Goal: Information Seeking & Learning: Learn about a topic

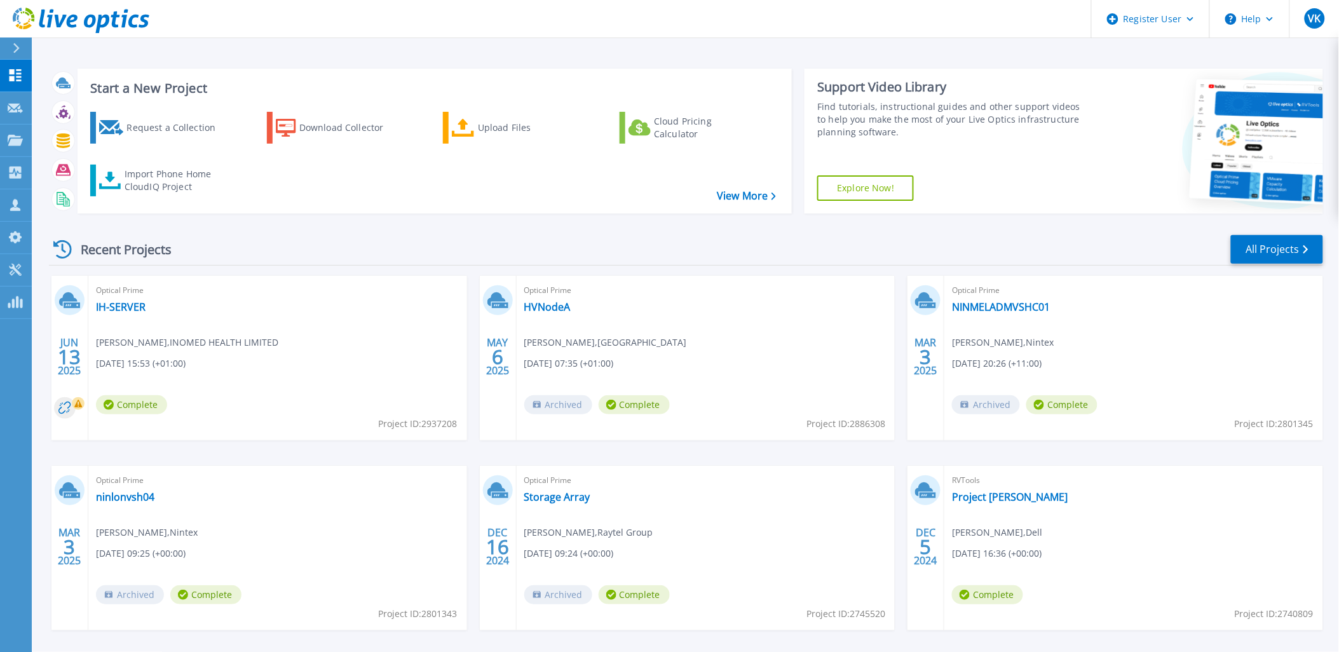
click at [468, 261] on div "Recent Projects All Projects" at bounding box center [686, 250] width 1274 height 32
click at [465, 238] on div "Recent Projects All Projects" at bounding box center [686, 250] width 1274 height 32
click at [456, 449] on div "JUN 13 2025 Optical Prime IH-SERVER Sarfaraz Ali , INOMED HEALTH LIMITED 06/13/…" at bounding box center [681, 466] width 1284 height 380
click at [466, 445] on div "JUN 13 2025 Optical Prime IH-SERVER Sarfaraz Ali , INOMED HEALTH LIMITED 06/13/…" at bounding box center [681, 466] width 1284 height 380
click at [386, 227] on div "Recent Projects All Projects JUN 13 2025 Optical Prime IH-SERVER Sarfaraz Ali ,…" at bounding box center [686, 445] width 1274 height 442
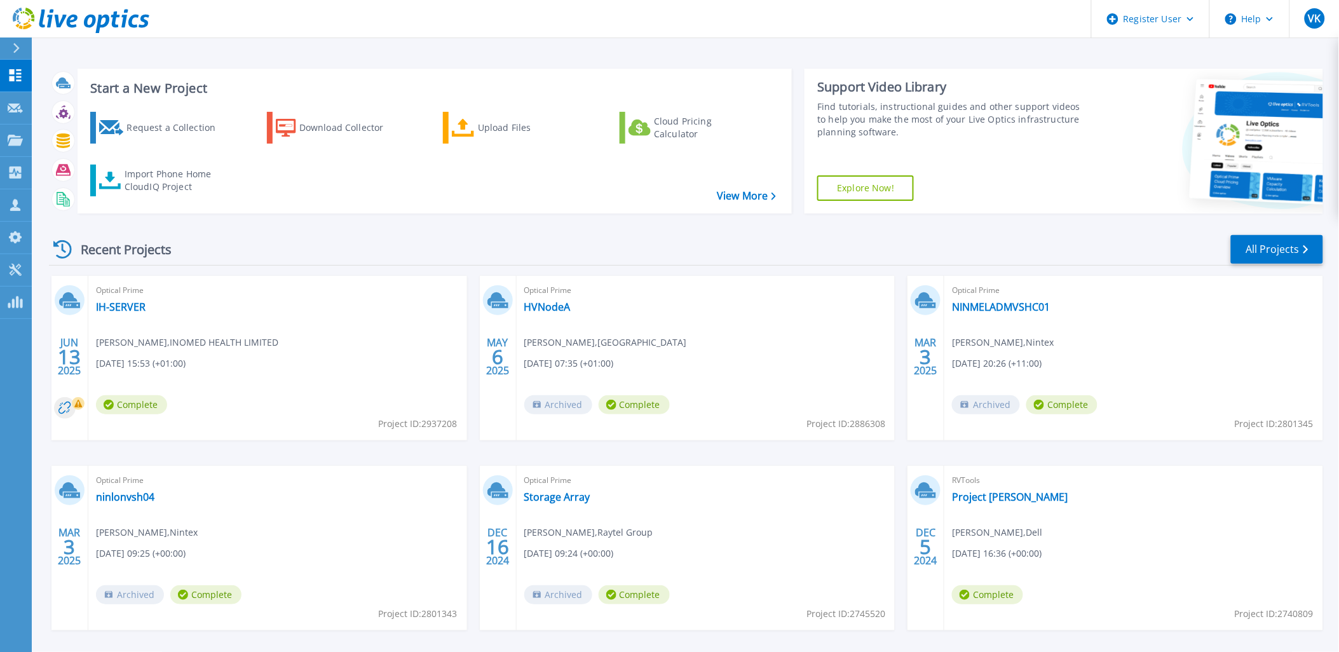
click at [479, 255] on div "Recent Projects All Projects" at bounding box center [686, 250] width 1274 height 32
click at [466, 257] on div "Recent Projects All Projects" at bounding box center [686, 250] width 1274 height 32
click at [634, 198] on div "Request a Collection Download Collector Upload Files Cloud Pricing Calculator I…" at bounding box center [433, 154] width 706 height 105
click at [677, 234] on div "Recent Projects All Projects" at bounding box center [686, 250] width 1274 height 32
click at [540, 307] on link "HVNodeA" at bounding box center [547, 307] width 46 height 13
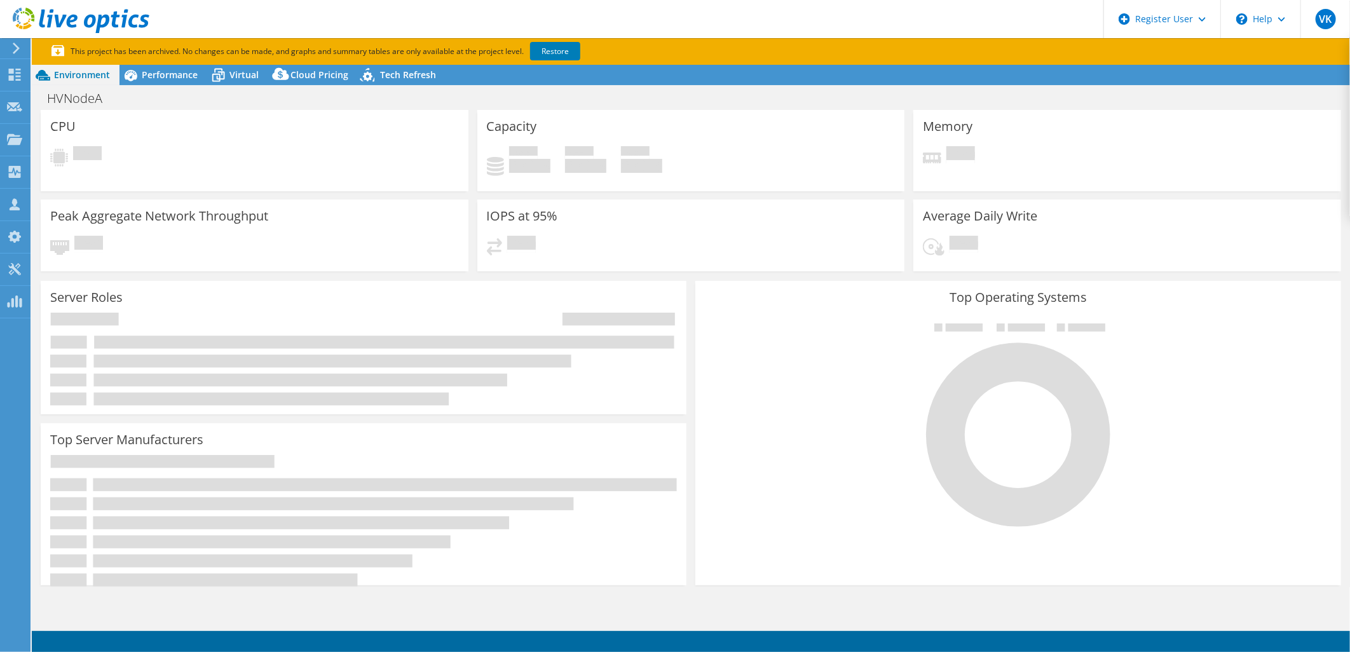
select select "USD"
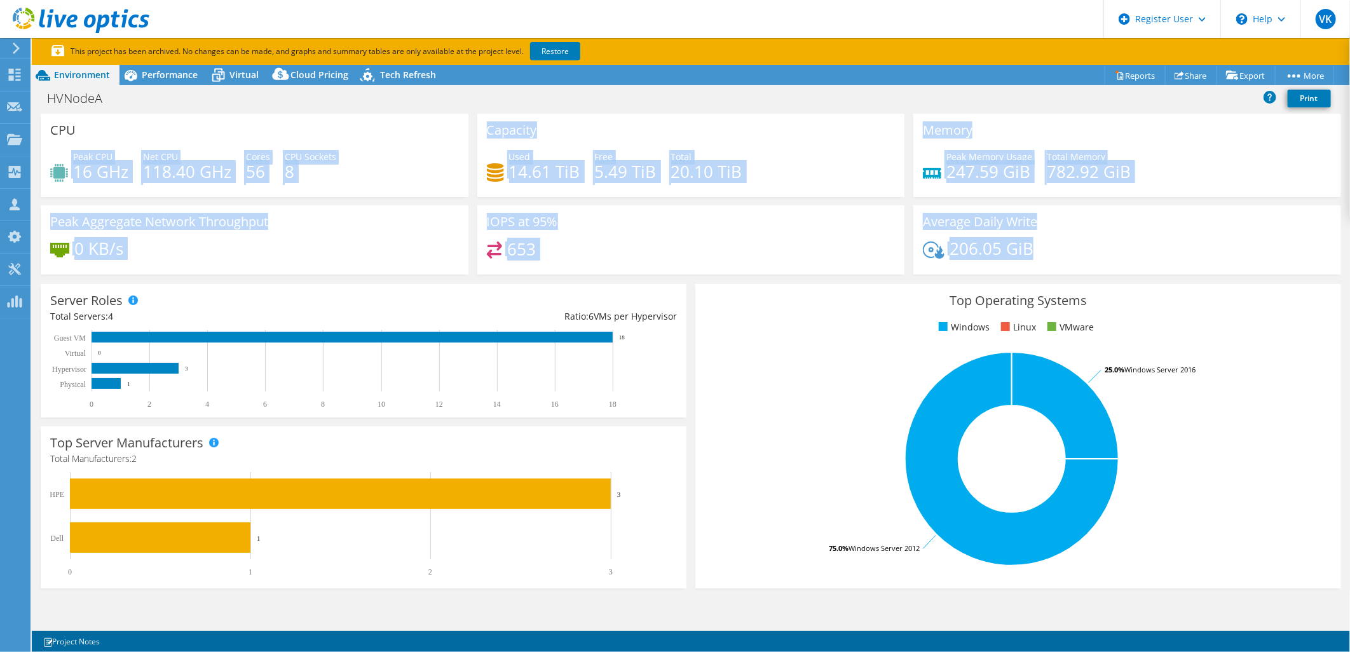
drag, startPoint x: 70, startPoint y: 168, endPoint x: 1168, endPoint y: 255, distance: 1101.5
click at [1168, 255] on div "CPU Peak CPU 16 GHz Net CPU 118.40 GHz Cores 56 CPU Sockets 8 Capacity Used 14.…" at bounding box center [690, 198] width 1309 height 169
click at [365, 259] on div "0 KB/s" at bounding box center [254, 254] width 409 height 27
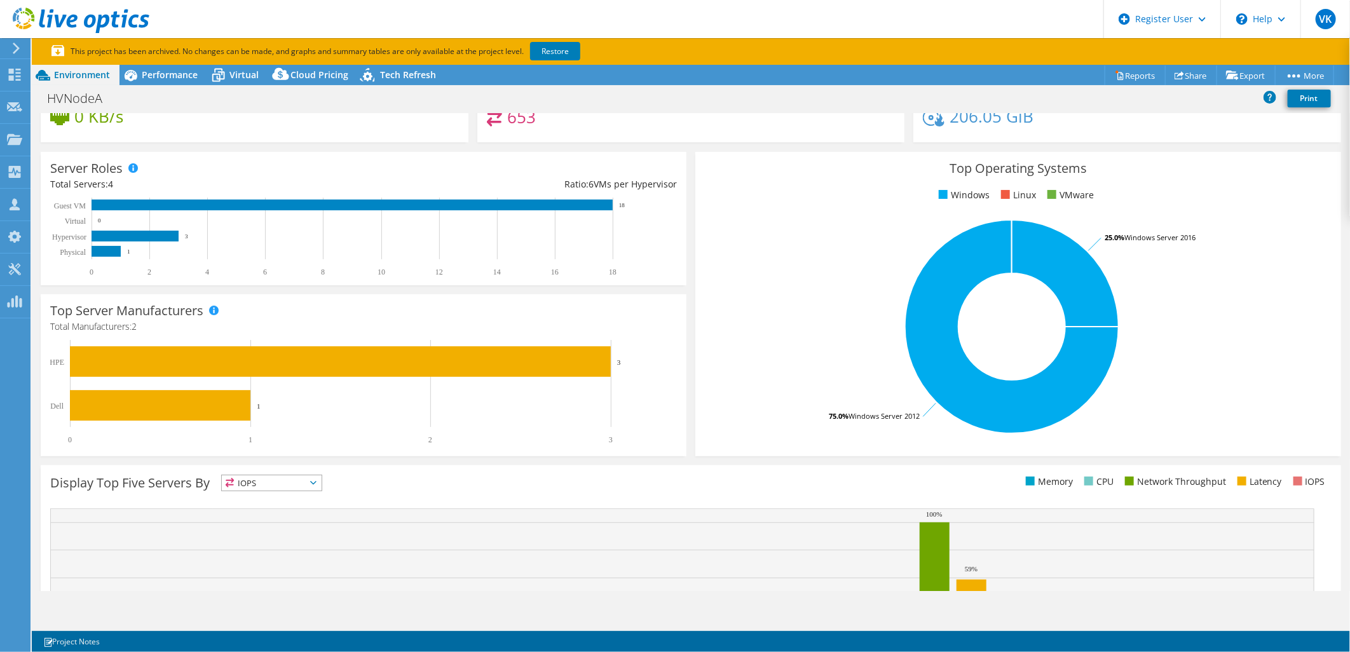
scroll to position [141, 0]
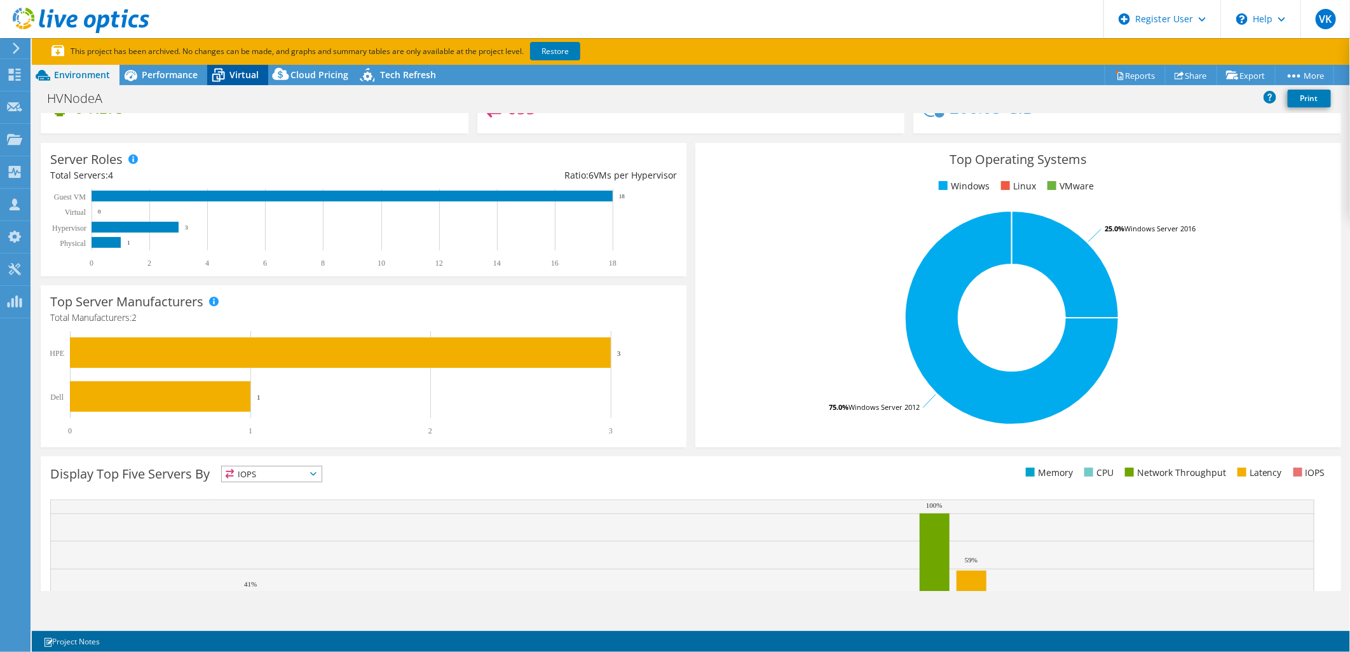
click at [219, 74] on icon at bounding box center [218, 76] width 13 height 10
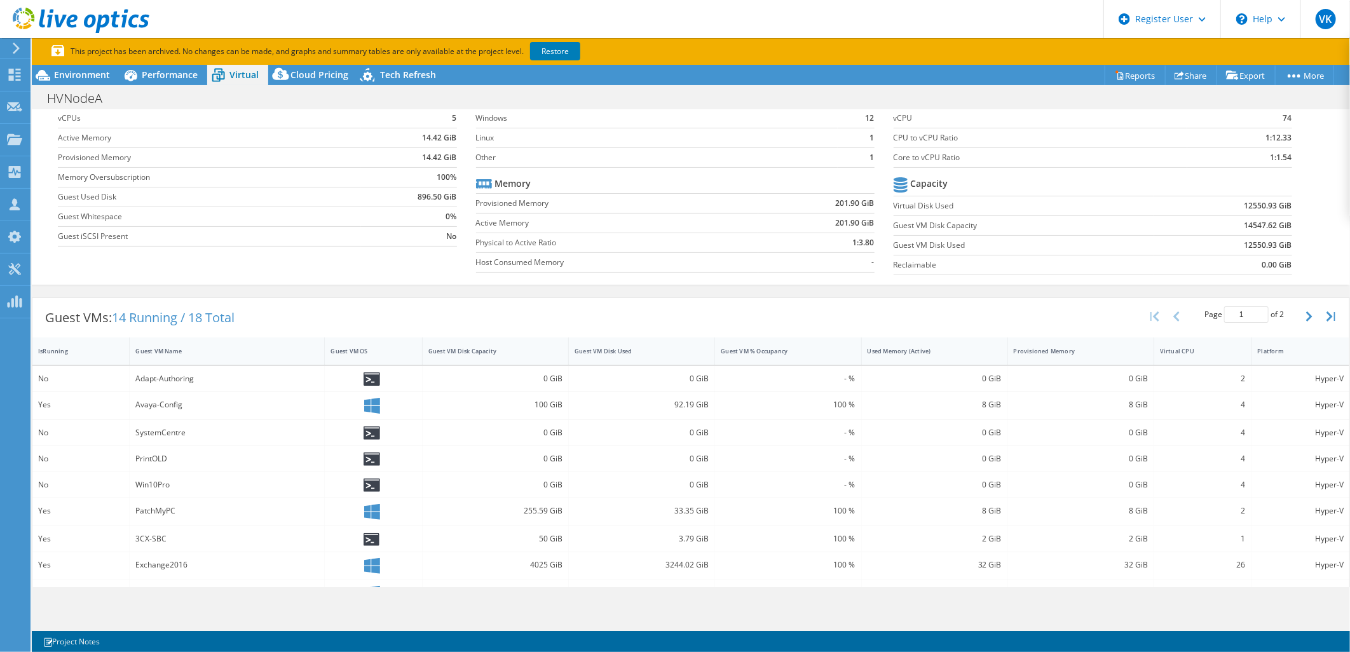
scroll to position [0, 0]
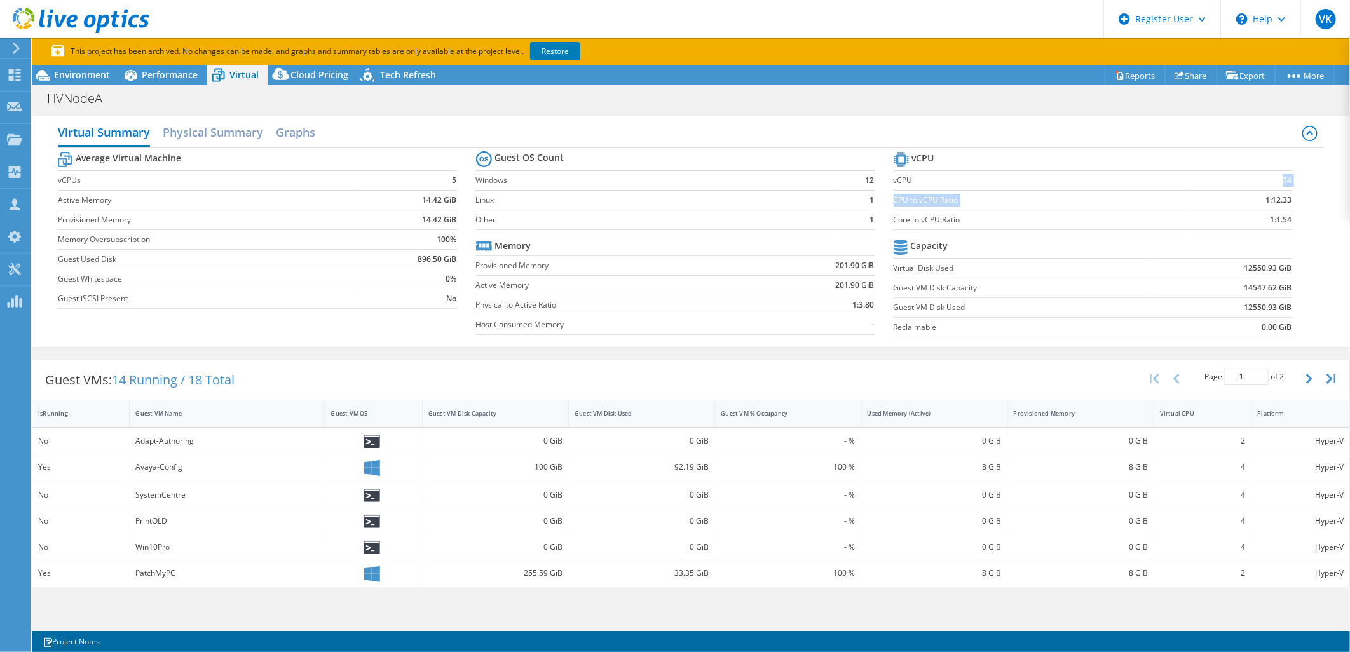
drag, startPoint x: 1254, startPoint y: 187, endPoint x: 1279, endPoint y: 192, distance: 24.7
click at [1279, 192] on tbody "vCPU vCPU 74 CPU to vCPU Ratio 1:12.33 Core to vCPU Ratio 1:1.54" at bounding box center [1092, 189] width 398 height 81
drag, startPoint x: 1224, startPoint y: 270, endPoint x: 1284, endPoint y: 330, distance: 85.4
click at [1284, 330] on section "vCPU vCPU 74 CPU to vCPU Ratio 1:12.33 Core to vCPU Ratio 1:1.54 Capacity Virtu…" at bounding box center [1101, 246] width 417 height 195
click at [605, 360] on div "Guest VMs: 14 Running / 18 Total Page 1 of 2 5 rows 10 rows 20 rows 25 rows 50 …" at bounding box center [690, 379] width 1317 height 39
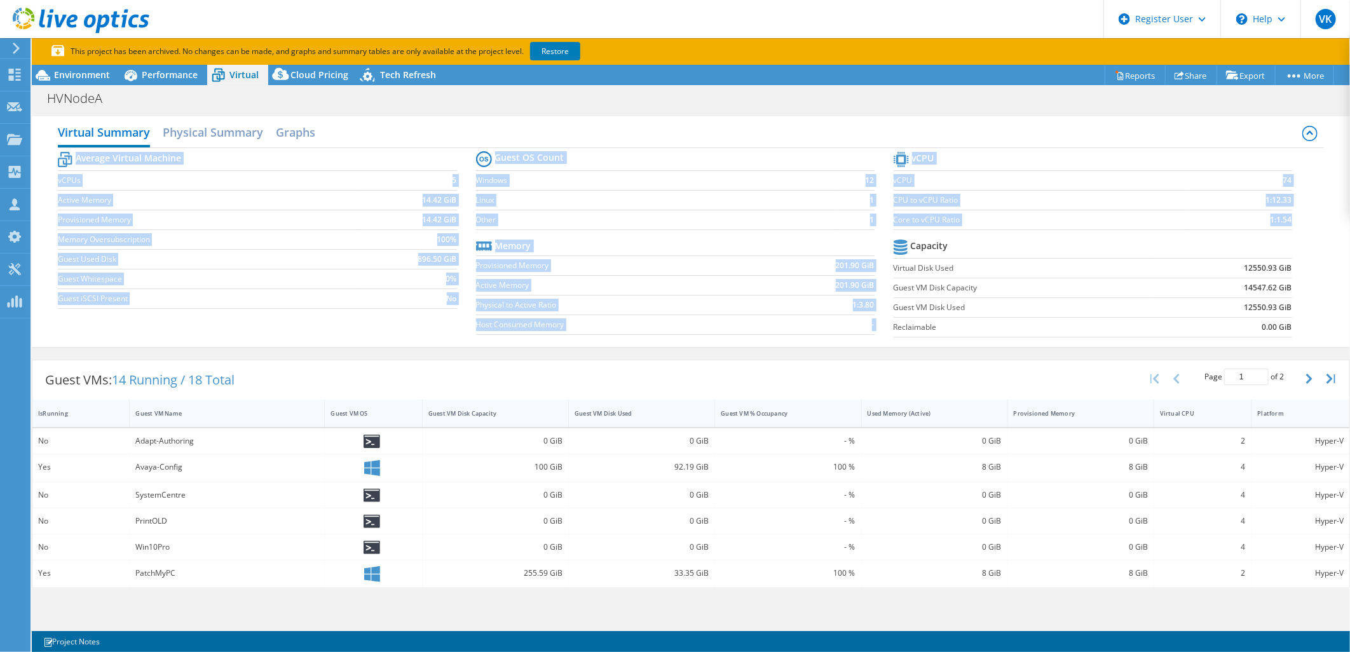
drag, startPoint x: 509, startPoint y: 270, endPoint x: 1288, endPoint y: 337, distance: 782.0
click at [1288, 337] on div "Average Virtual Machine vCPUs 5 Active Memory 14.42 GiB Provisioned Memory 14.4…" at bounding box center [690, 246] width 1265 height 196
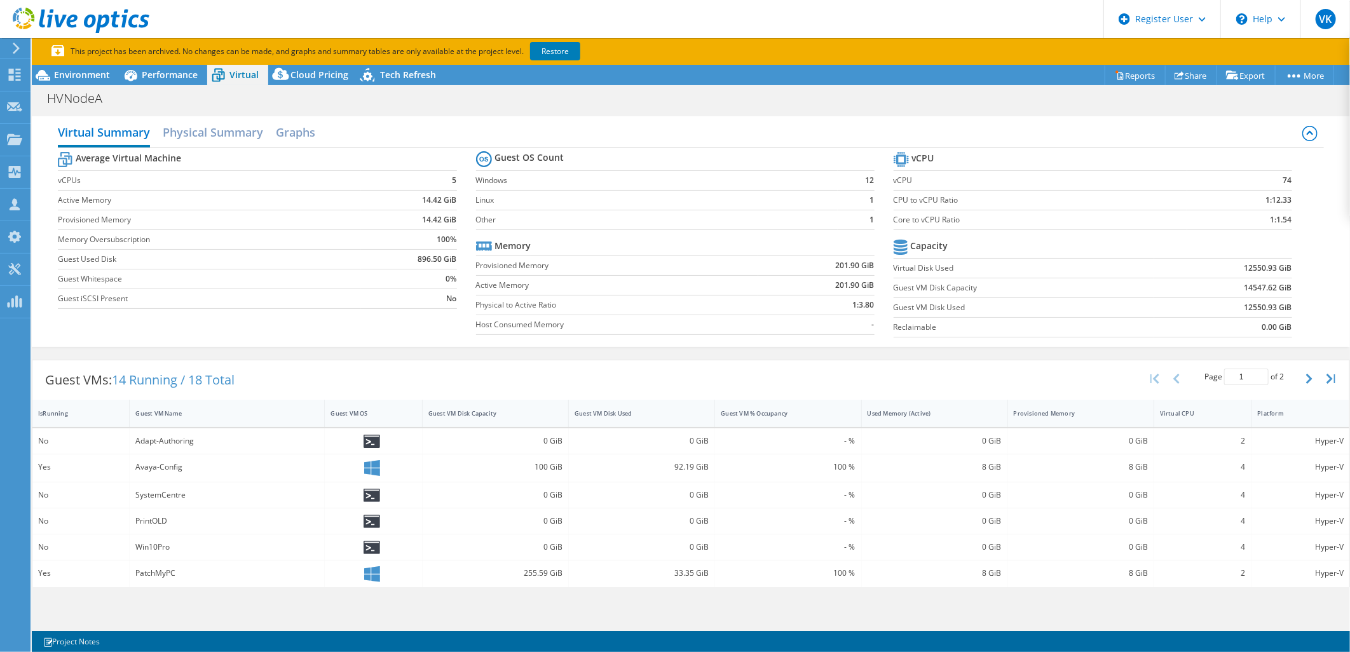
click at [615, 361] on div "Guest VMs: 14 Running / 18 Total Page 1 of 2 5 rows 10 rows 20 rows 25 rows 50 …" at bounding box center [690, 379] width 1317 height 39
click at [597, 355] on div "Guest VMs: 14 Running / 18 Total Page 1 of 2 5 rows 10 rows 20 rows 25 rows 50 …" at bounding box center [691, 598] width 1318 height 491
click at [149, 78] on span "Performance" at bounding box center [170, 75] width 56 height 12
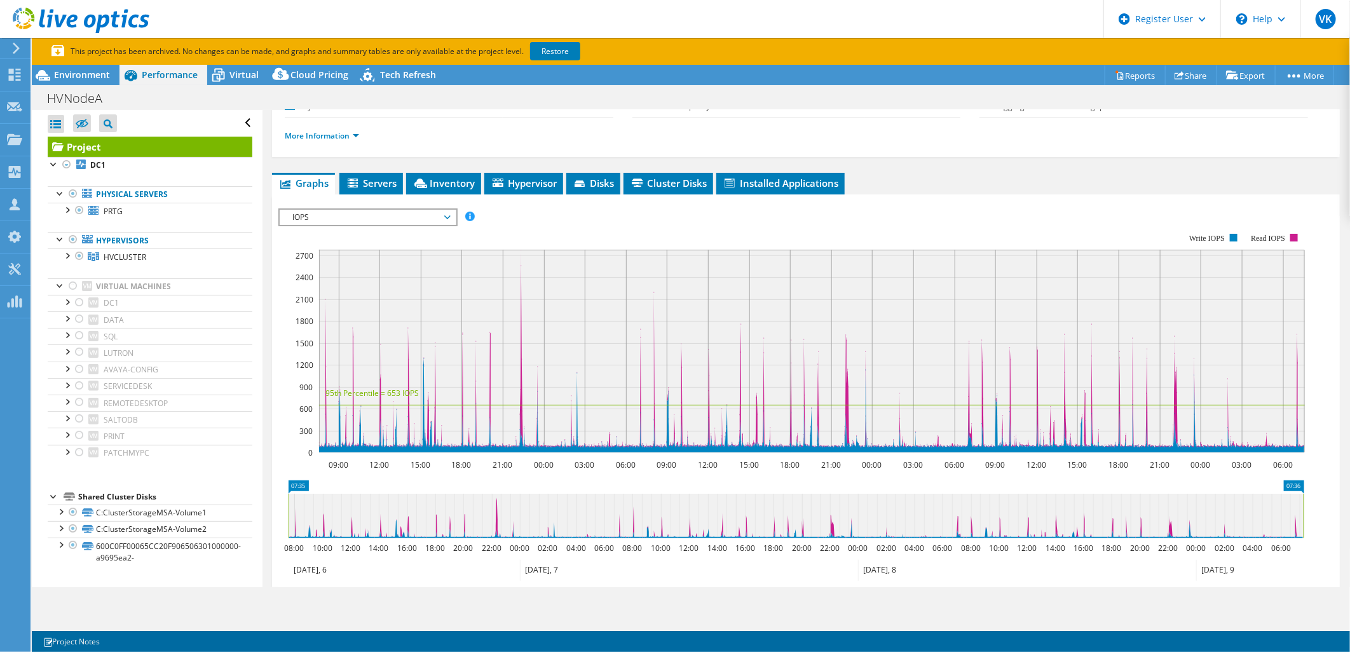
scroll to position [141, 0]
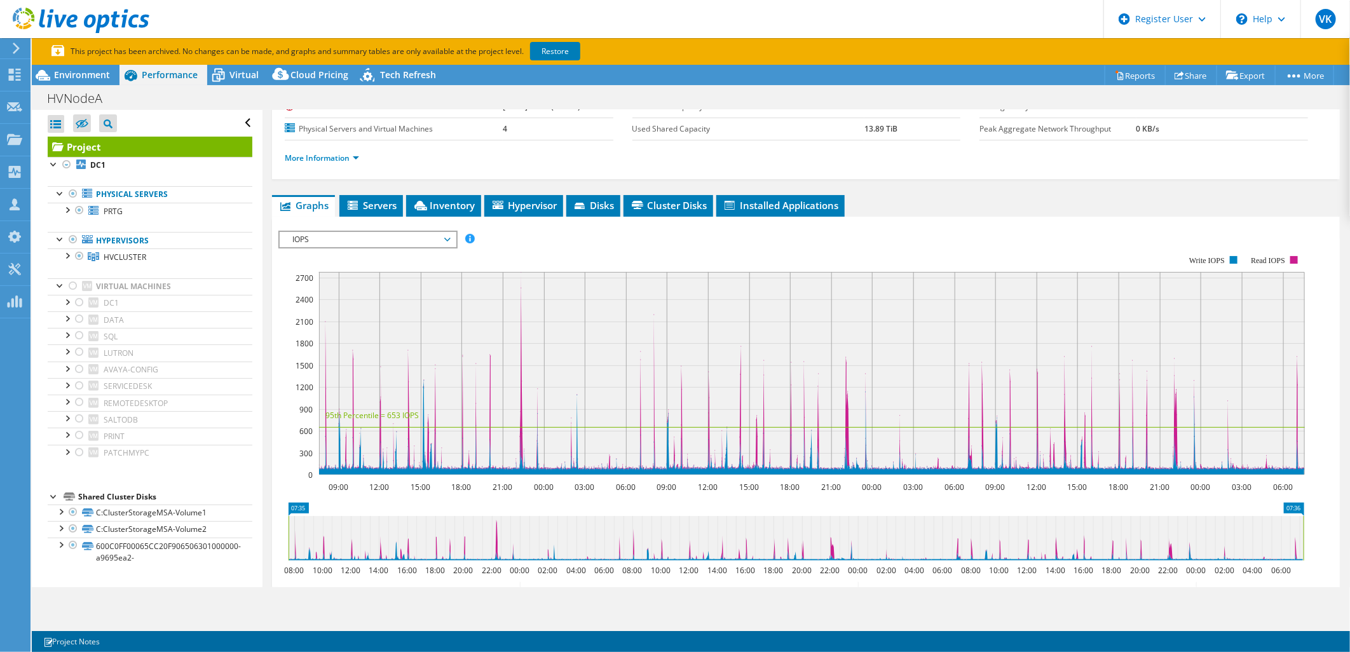
click at [397, 237] on span "IOPS" at bounding box center [367, 239] width 163 height 15
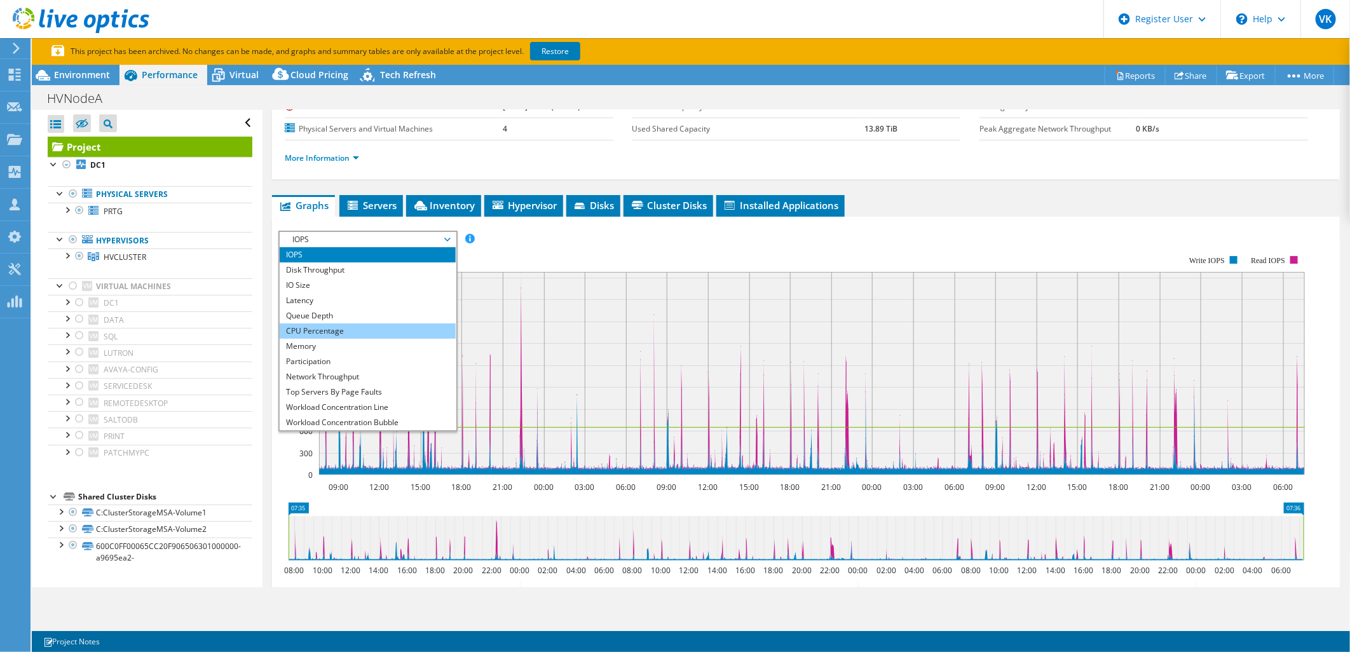
click at [325, 327] on li "CPU Percentage" at bounding box center [368, 330] width 176 height 15
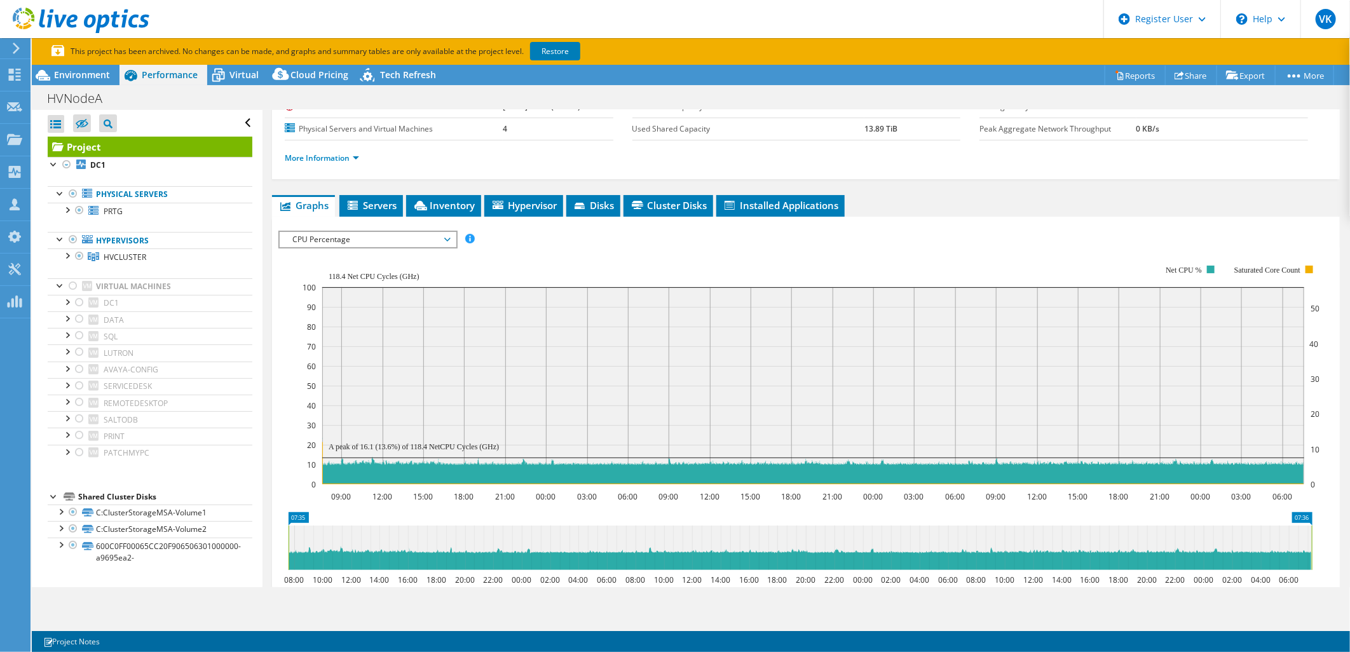
click at [352, 233] on span "CPU Percentage" at bounding box center [367, 239] width 163 height 15
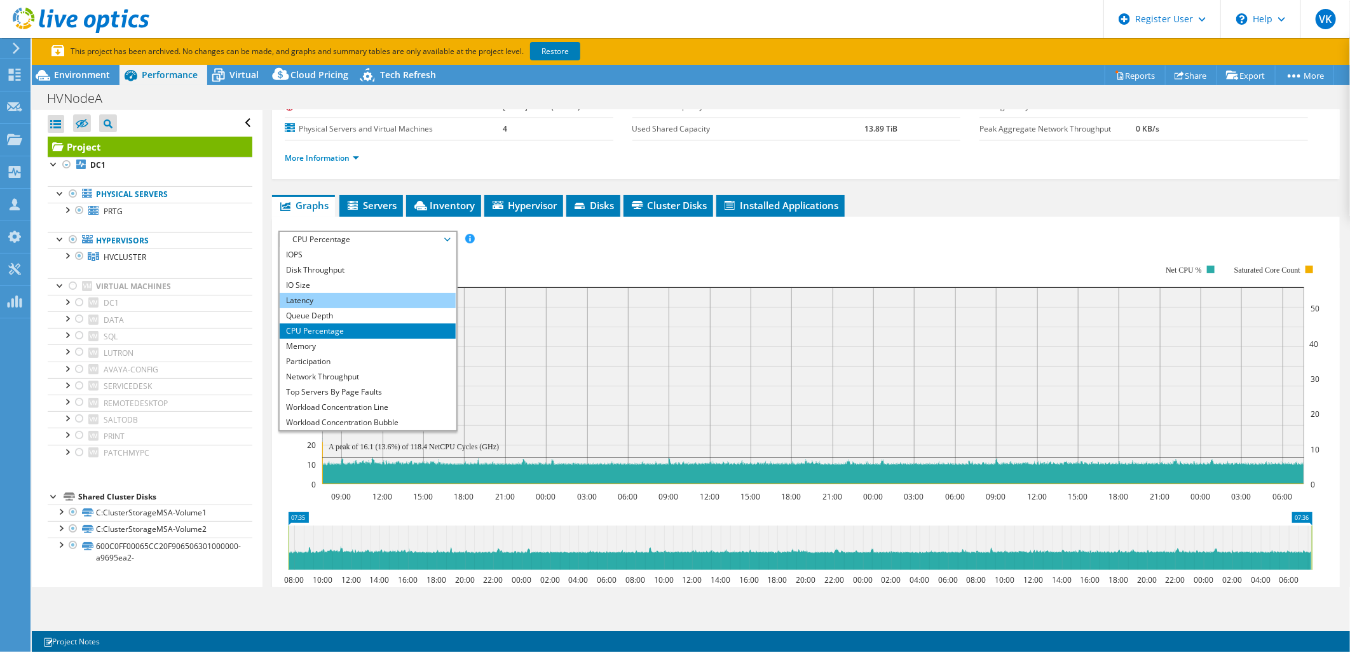
click at [320, 300] on li "Latency" at bounding box center [368, 300] width 176 height 15
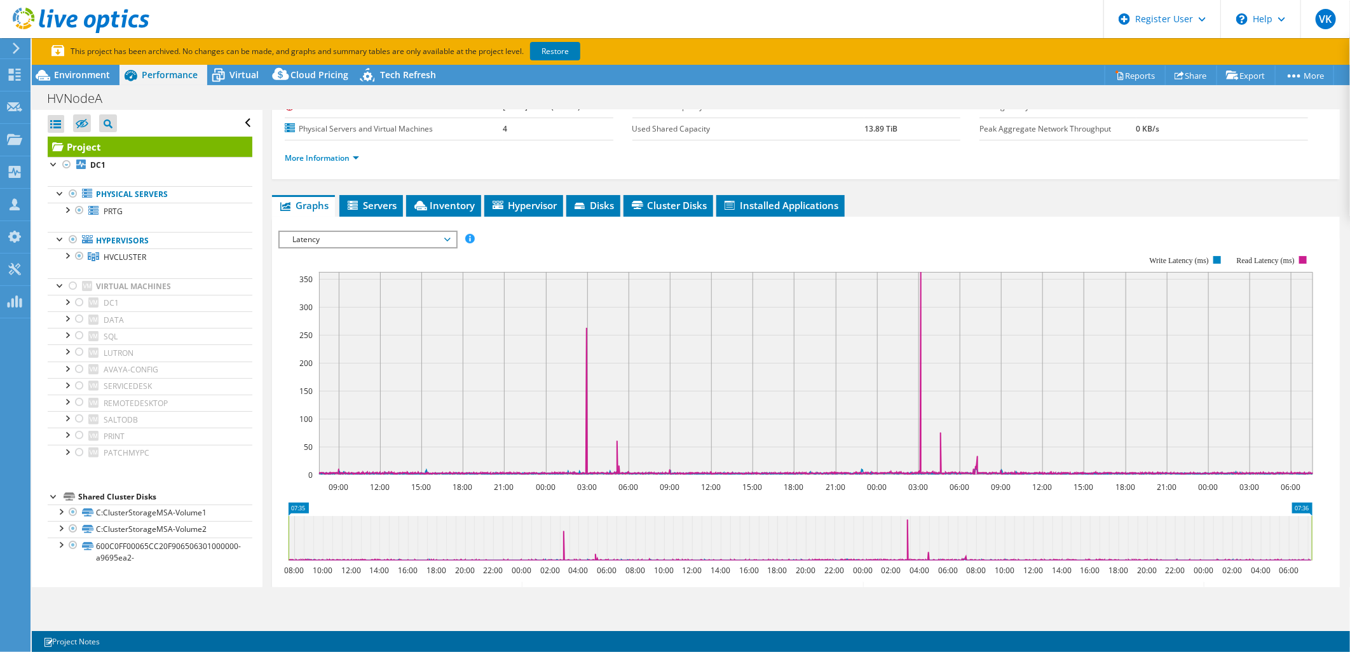
click at [350, 233] on span "Latency" at bounding box center [367, 239] width 163 height 15
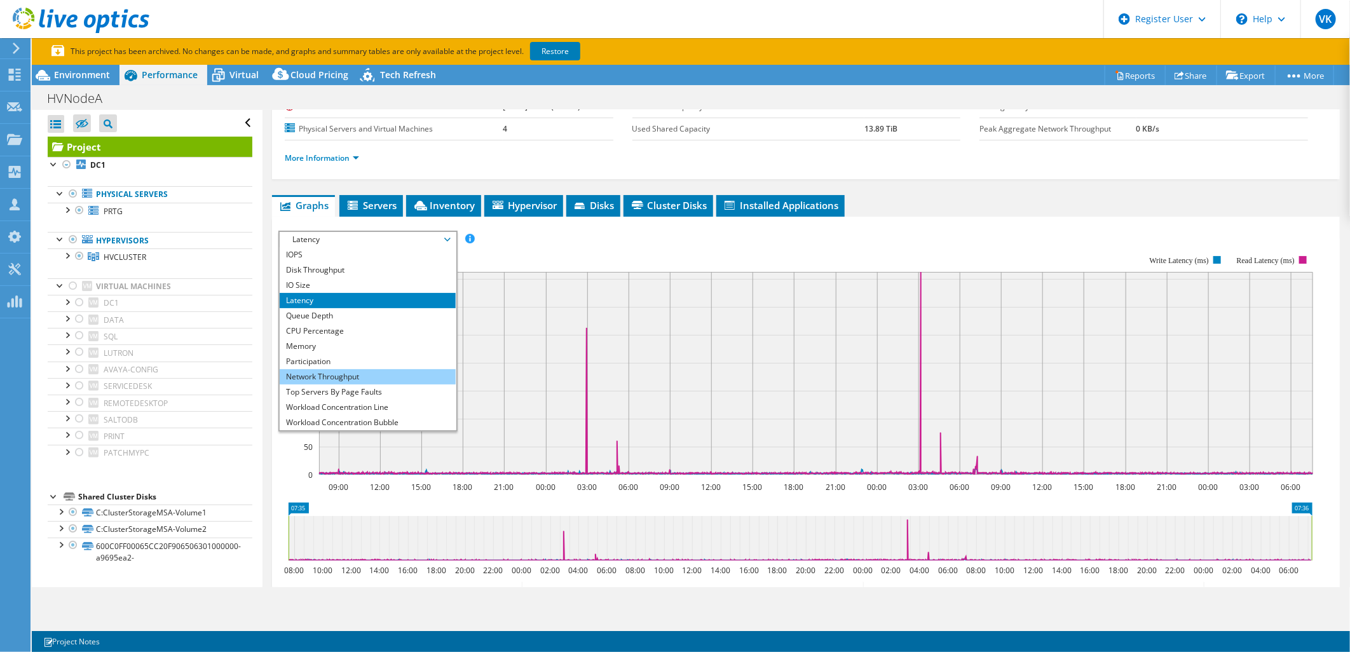
click at [346, 369] on li "Network Throughput" at bounding box center [368, 376] width 176 height 15
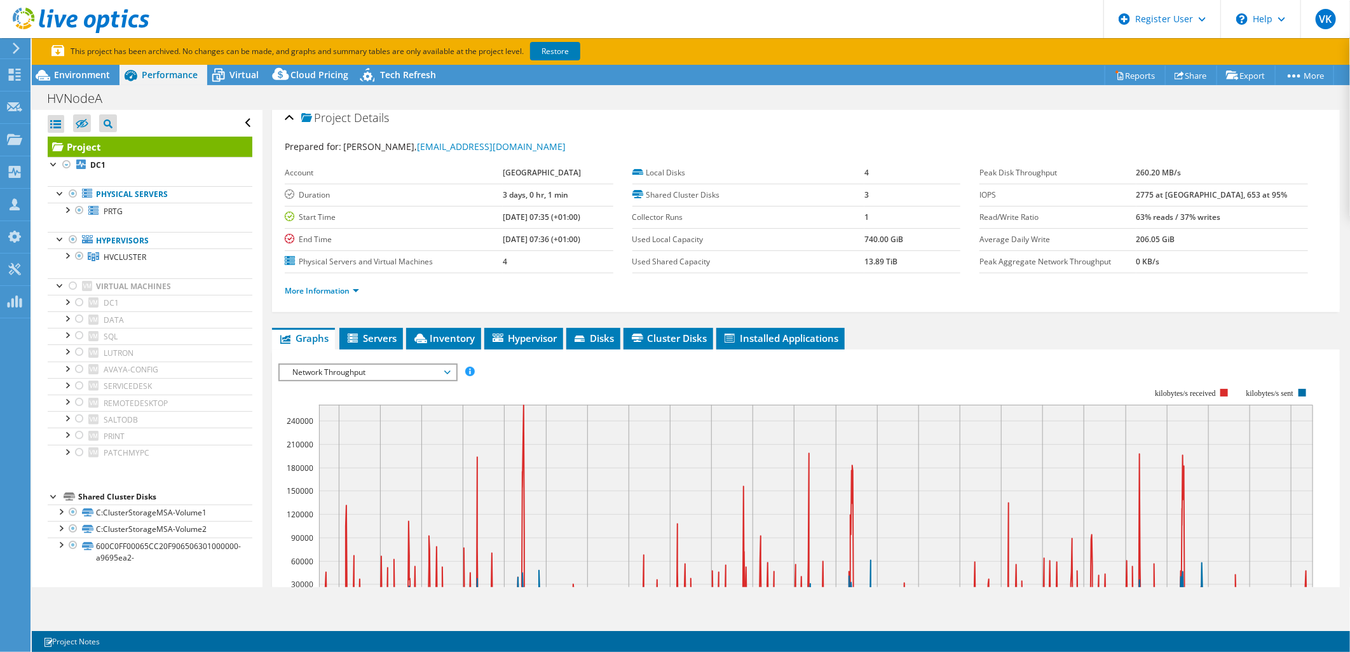
scroll to position [0, 0]
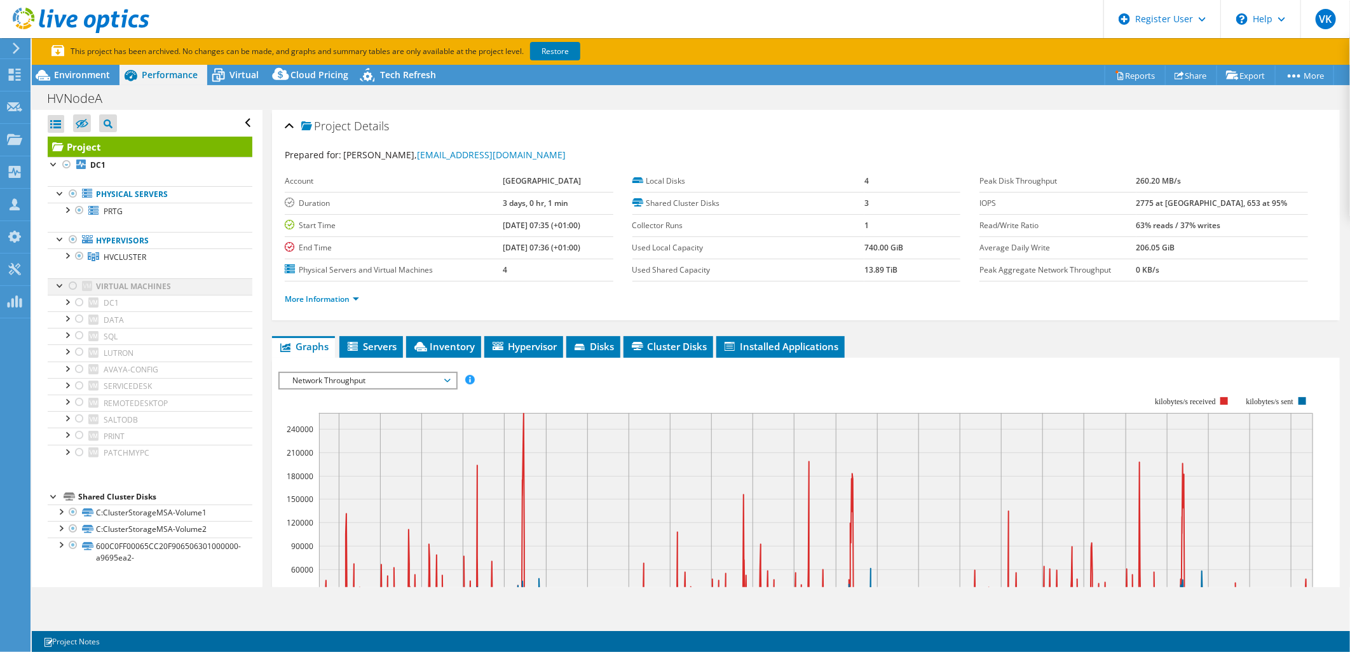
click at [61, 282] on div at bounding box center [60, 284] width 13 height 13
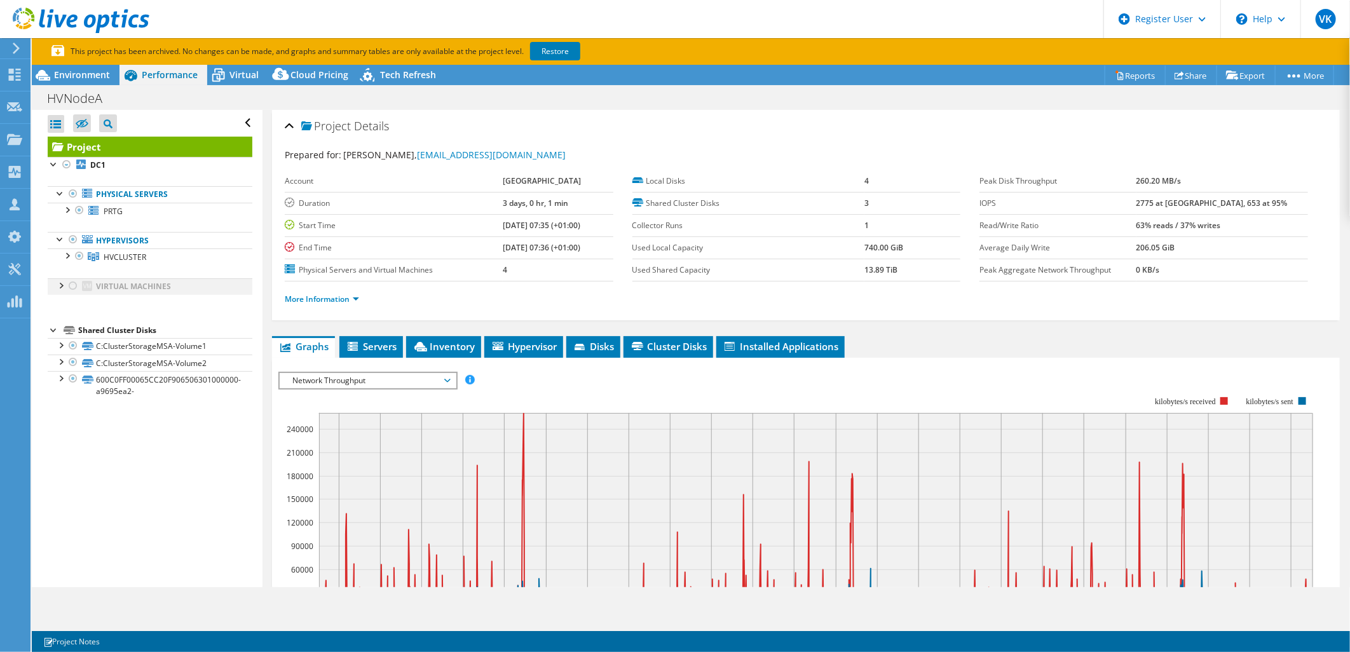
click at [60, 283] on div at bounding box center [60, 284] width 13 height 13
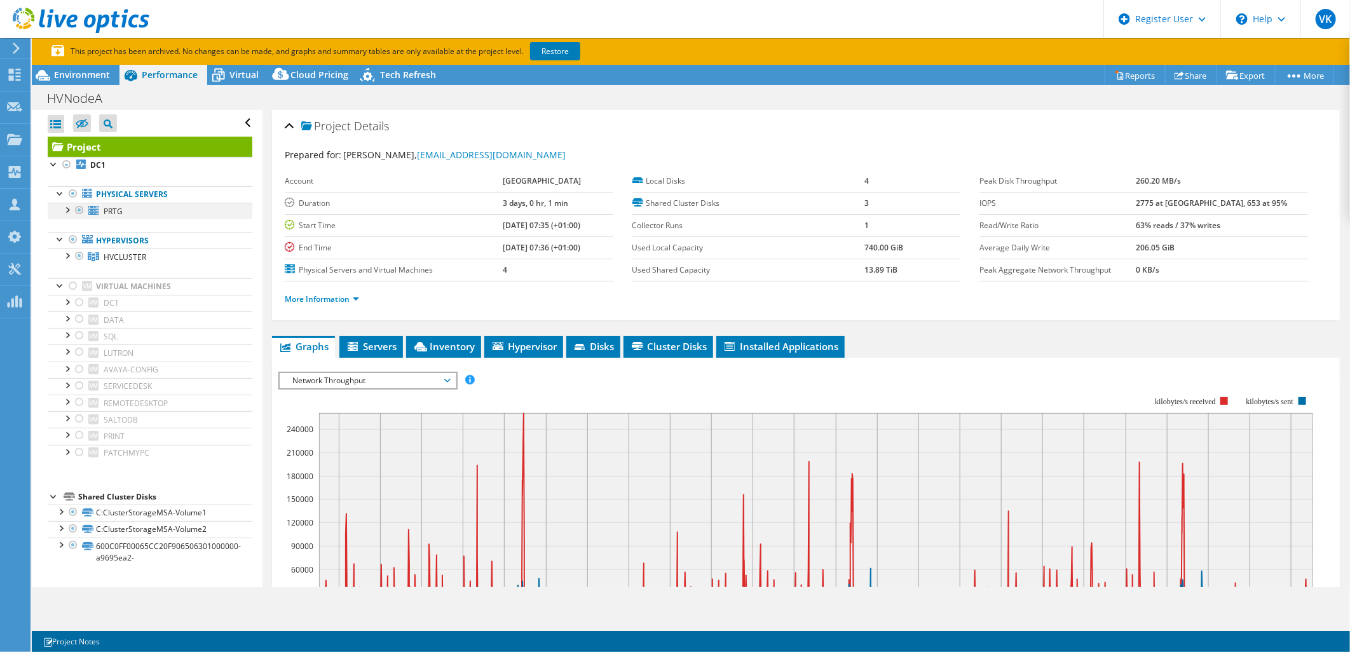
click at [64, 210] on div at bounding box center [66, 209] width 13 height 13
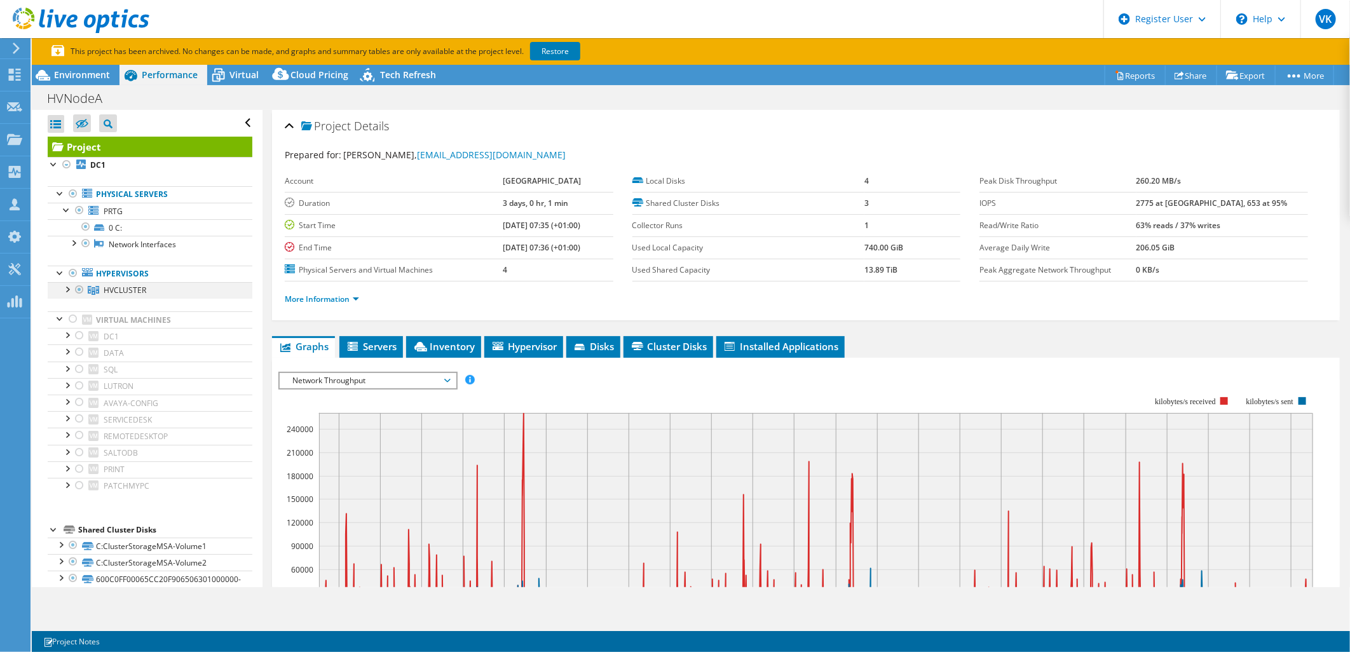
click at [66, 290] on div at bounding box center [66, 288] width 13 height 13
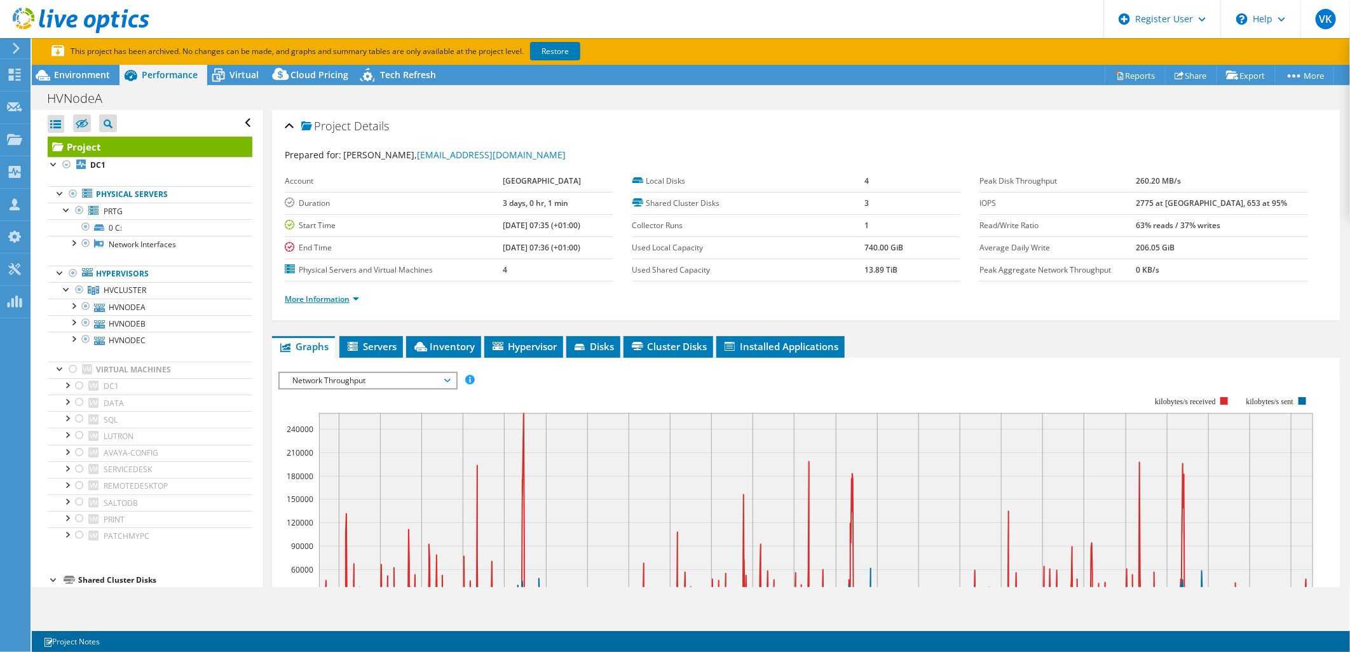
click at [357, 299] on link "More Information" at bounding box center [322, 299] width 74 height 11
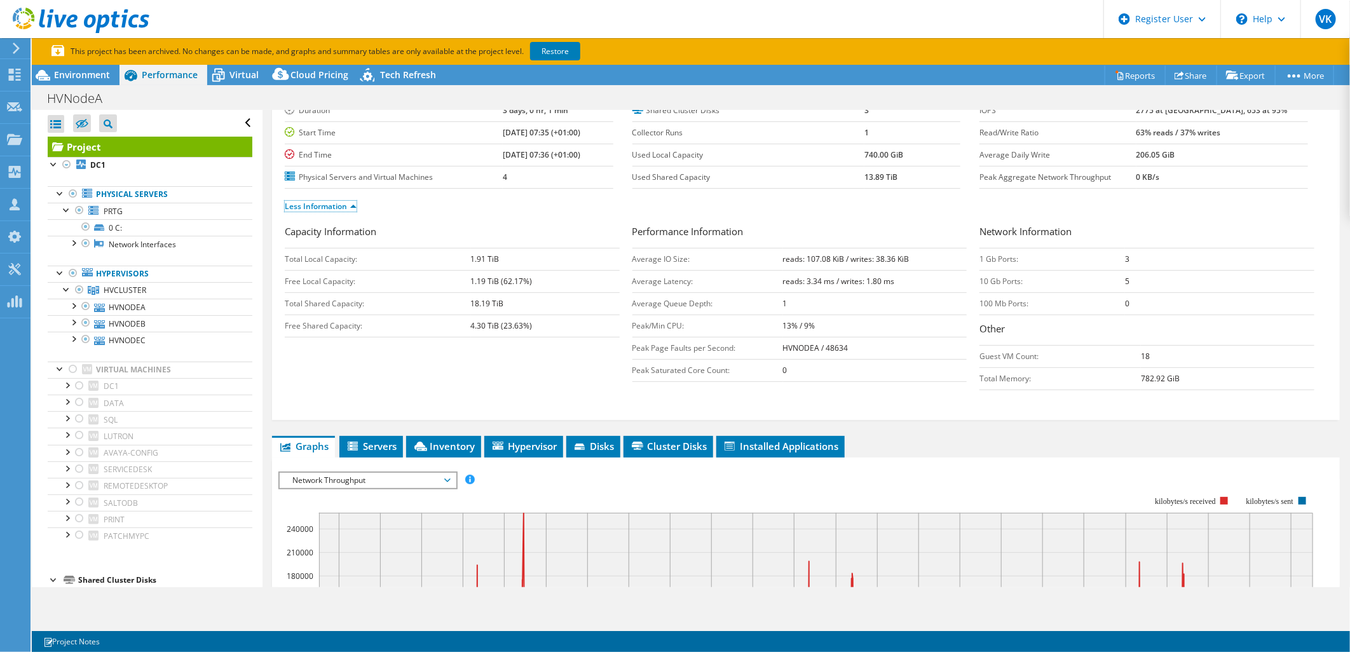
scroll to position [353, 0]
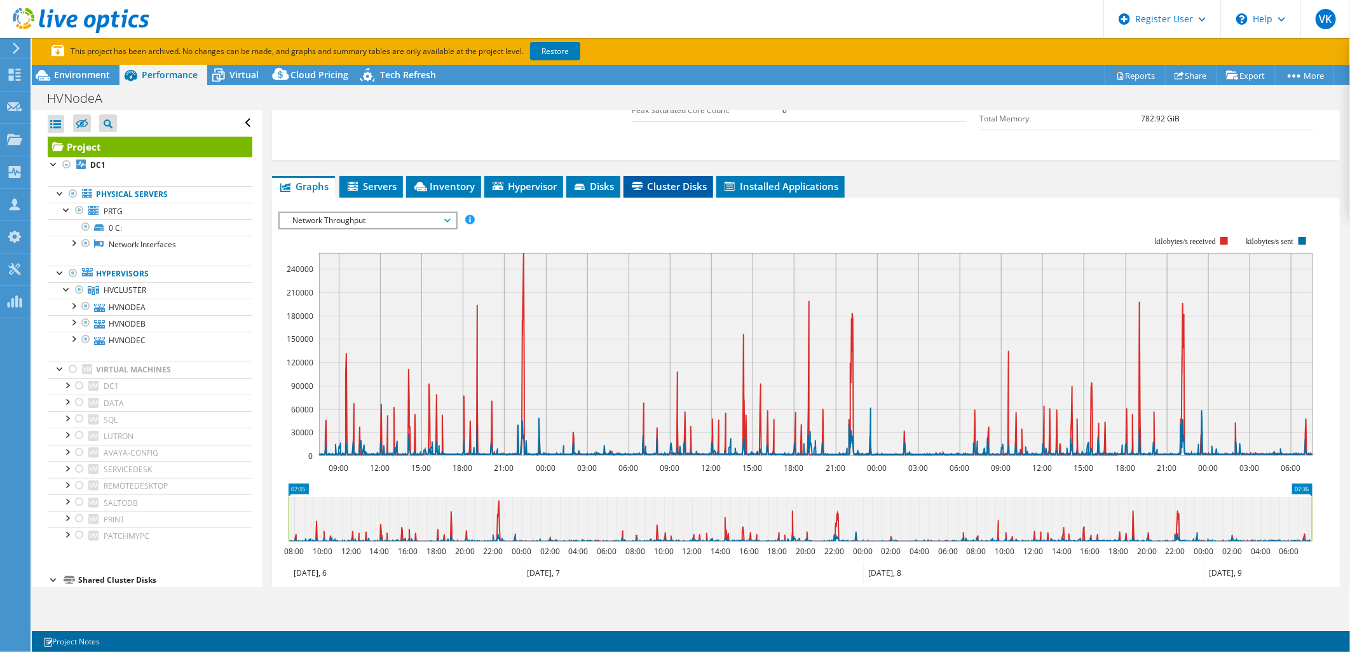
click at [684, 176] on li "Cluster Disks" at bounding box center [668, 187] width 90 height 22
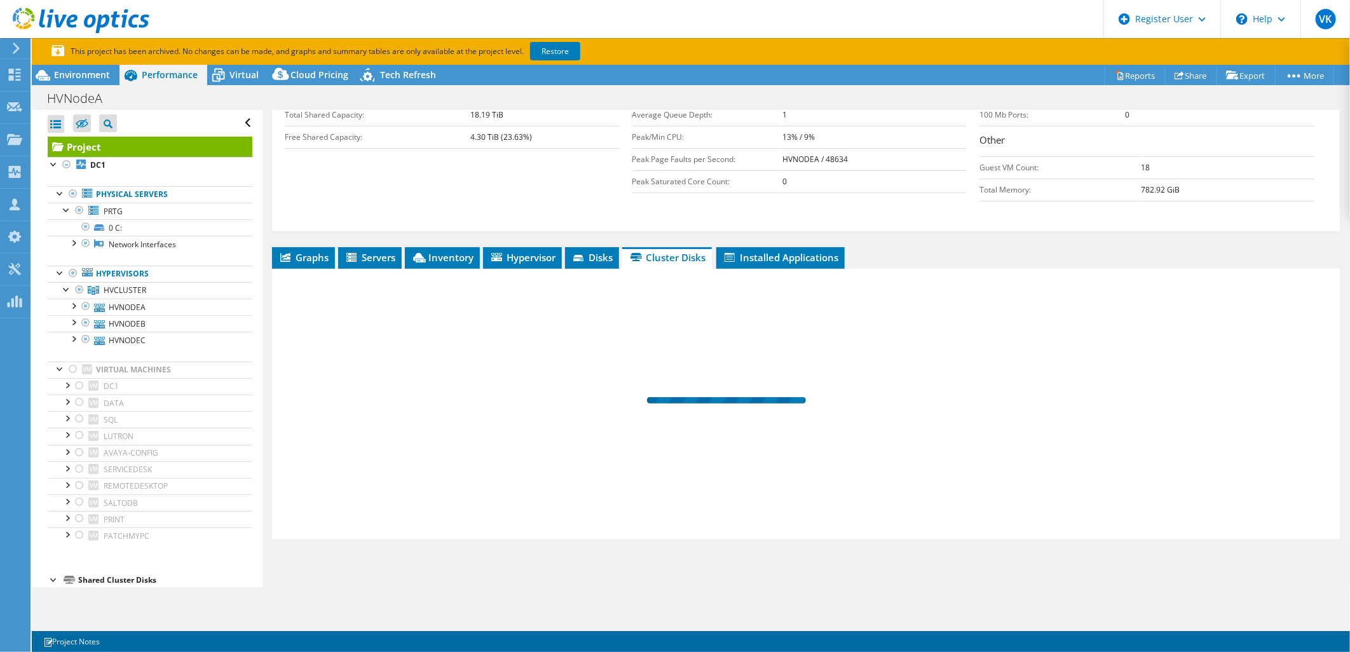
scroll to position [280, 0]
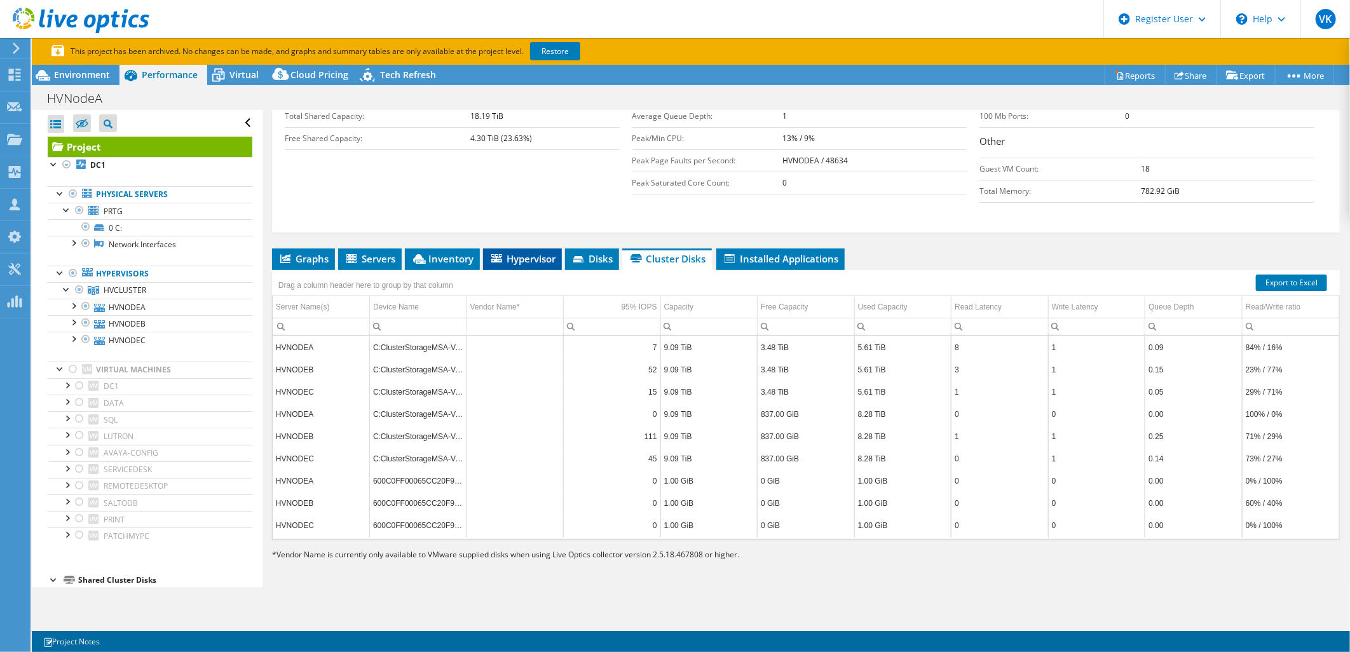
click at [541, 254] on span "Hypervisor" at bounding box center [522, 258] width 66 height 13
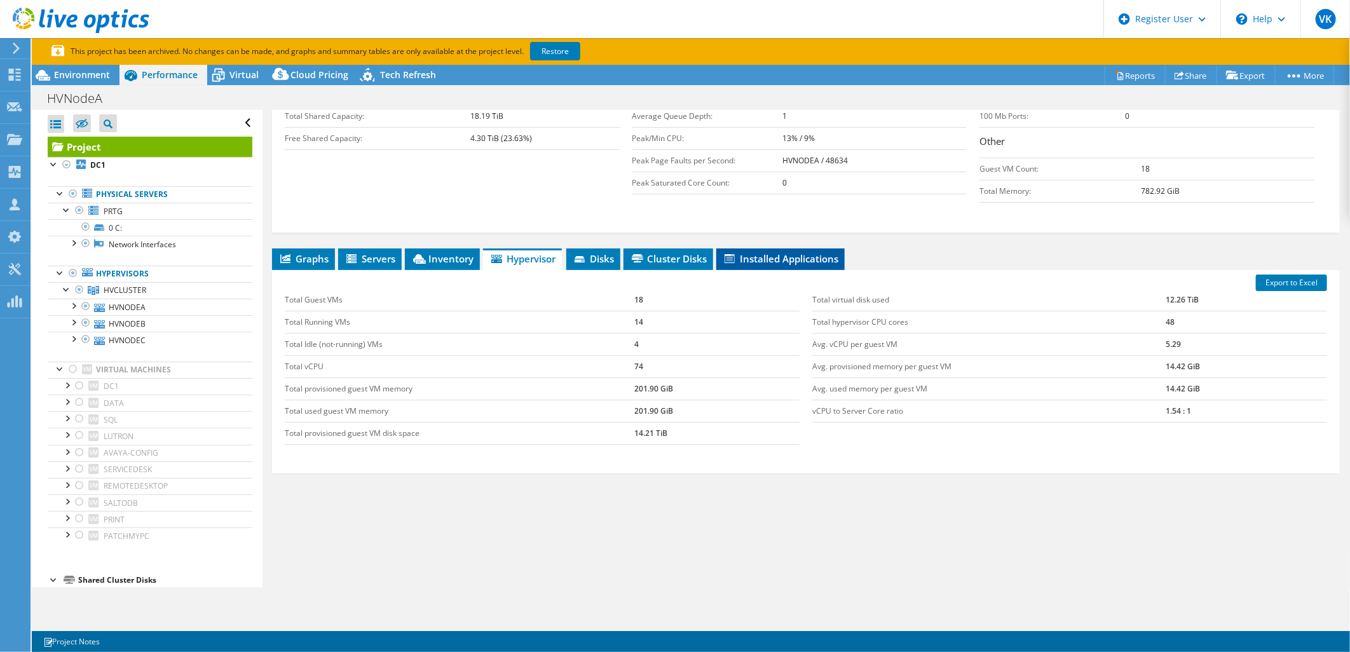
click at [802, 248] on li "Installed Applications" at bounding box center [780, 259] width 128 height 22
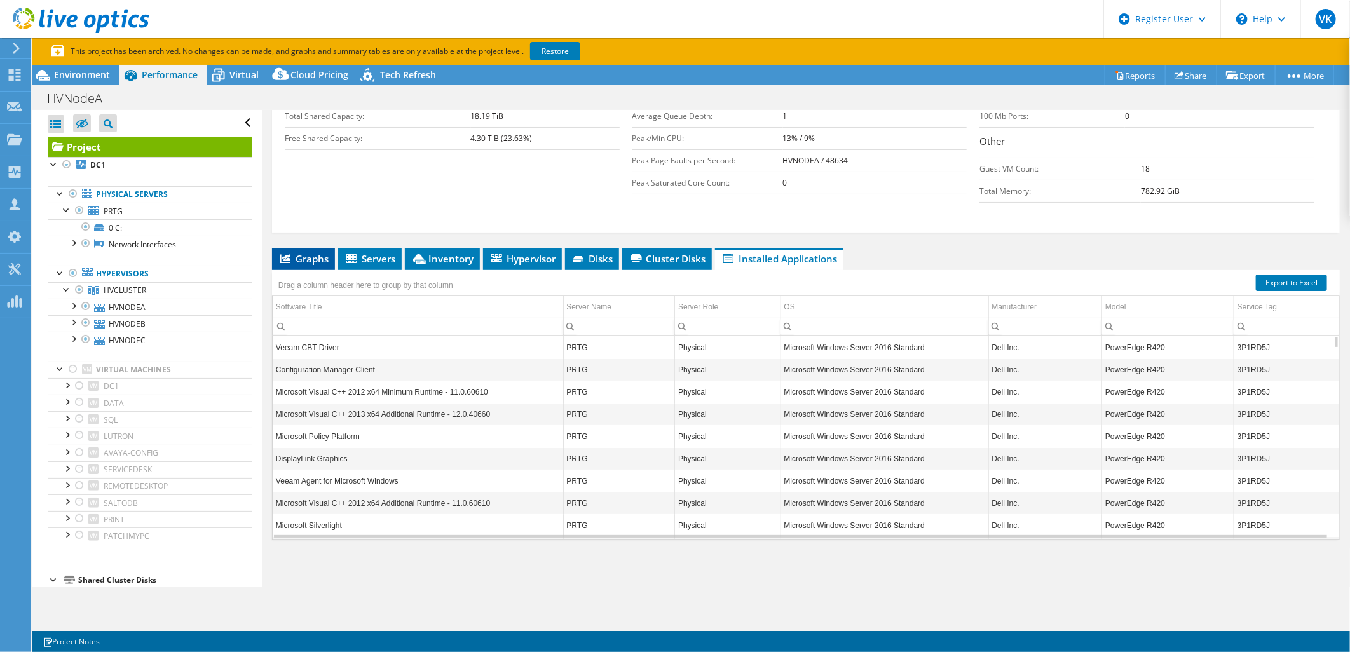
click at [309, 261] on span "Graphs" at bounding box center [303, 258] width 50 height 13
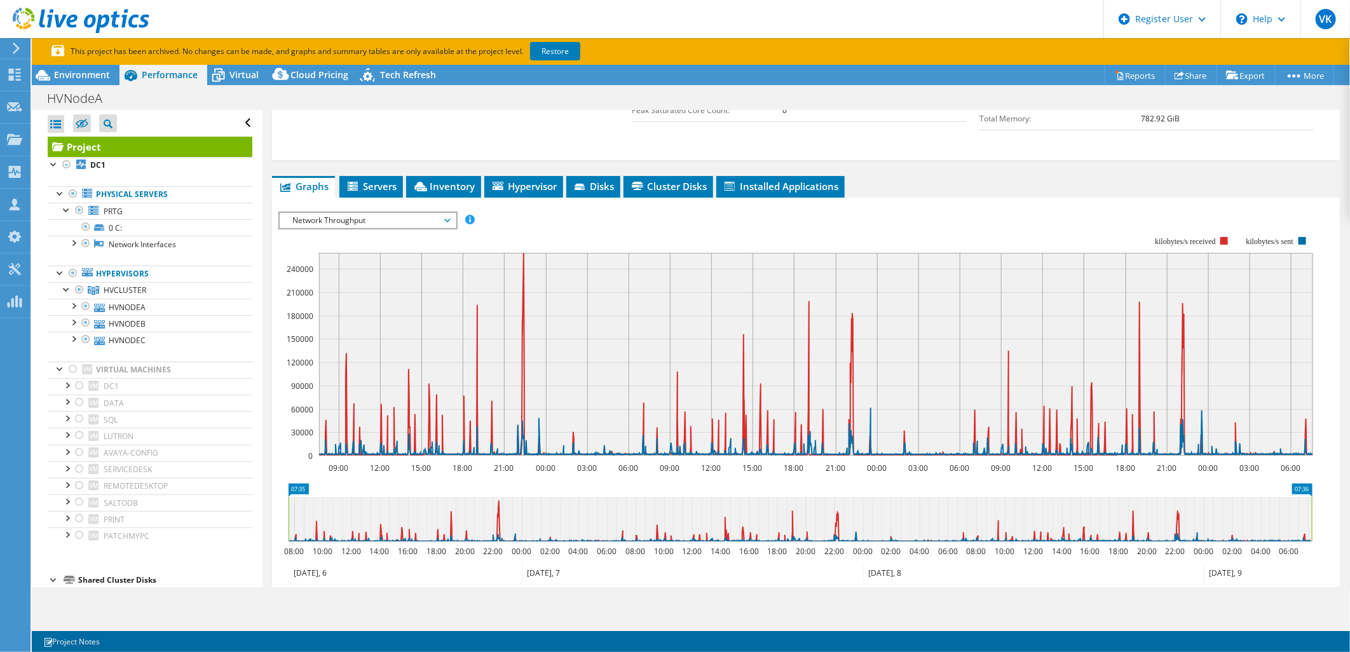
scroll to position [0, 0]
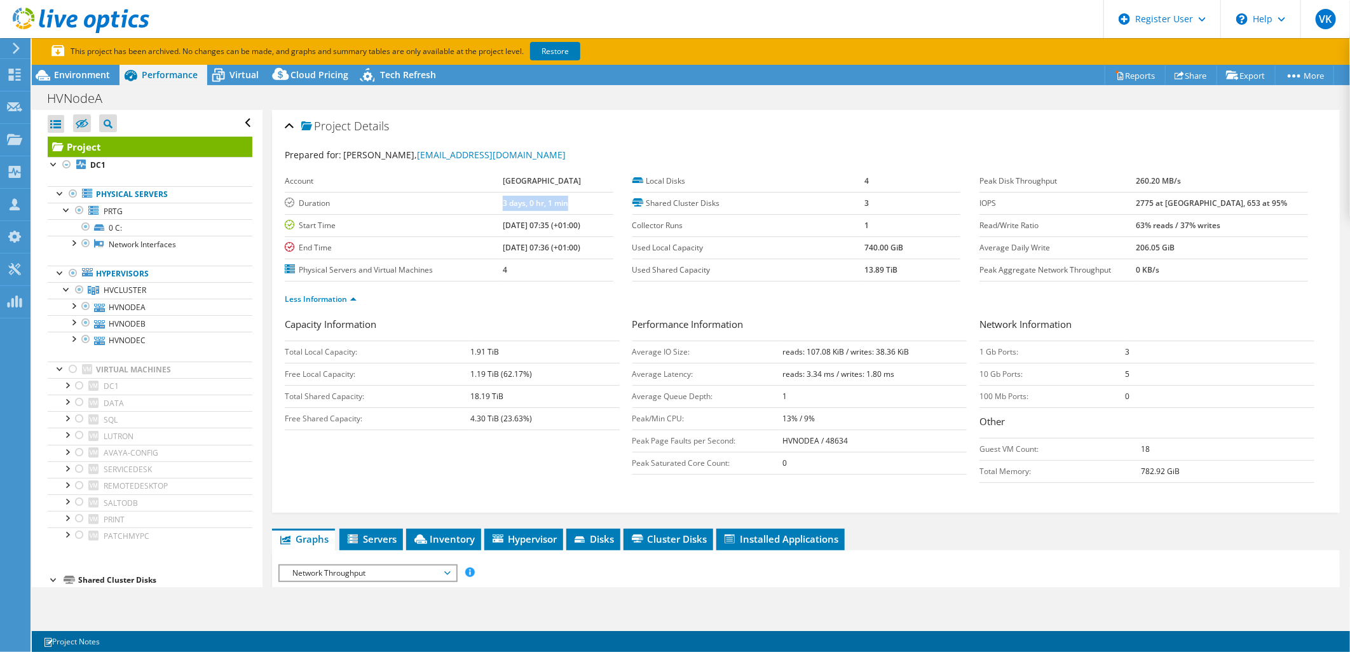
drag, startPoint x: 482, startPoint y: 207, endPoint x: 551, endPoint y: 203, distance: 69.3
click at [551, 203] on tr "Duration 3 days, 0 hr, 1 min" at bounding box center [449, 203] width 329 height 22
click at [84, 60] on section "This project has been archived. No changes can be made, and graphs and summary …" at bounding box center [691, 51] width 1318 height 27
click at [78, 72] on span "Environment" at bounding box center [82, 75] width 56 height 12
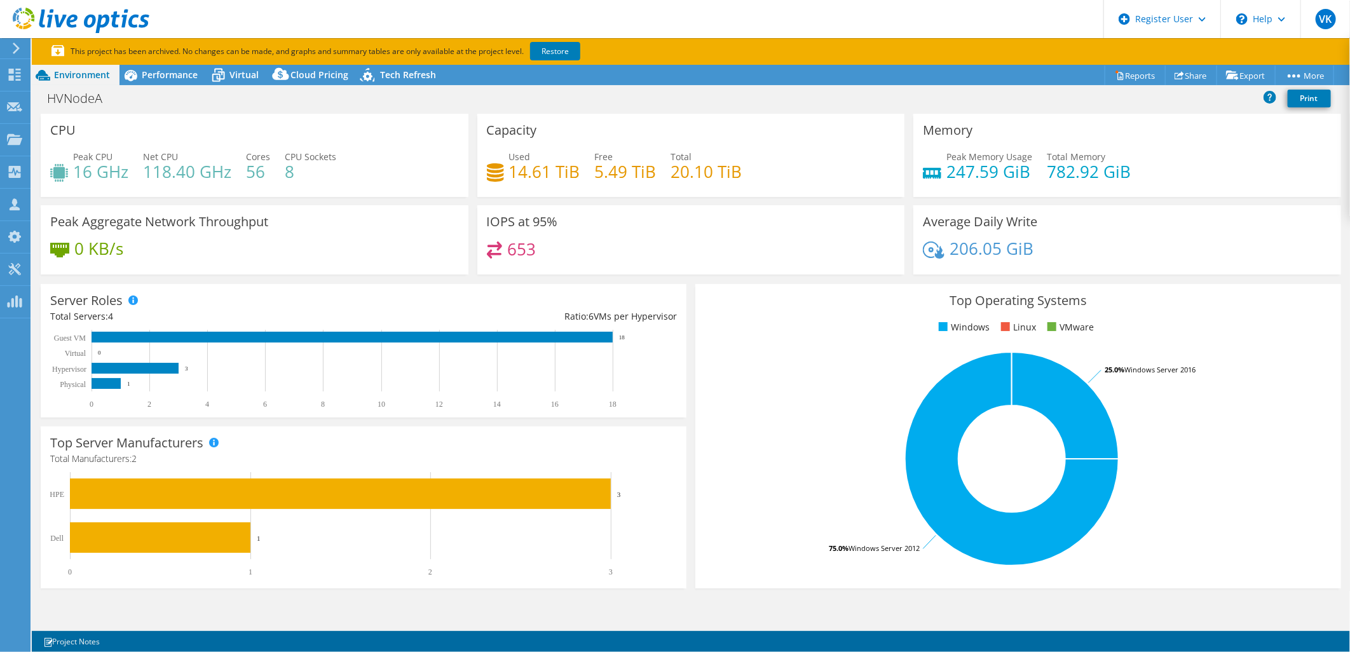
click at [695, 316] on div "Top Operating Systems Windows Linux VMware 75.0% Windows Server 2012 25.0% Wind…" at bounding box center [1018, 436] width 646 height 304
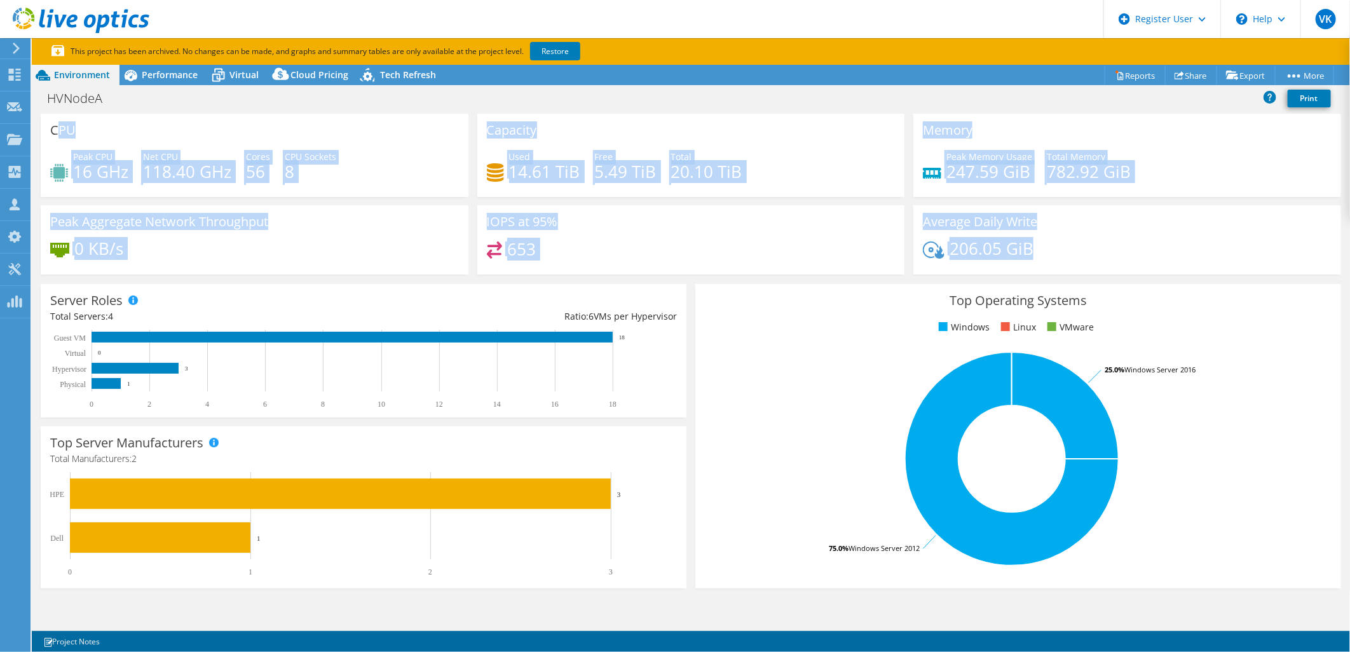
drag, startPoint x: 1051, startPoint y: 257, endPoint x: 60, endPoint y: 136, distance: 998.6
click at [60, 136] on div "CPU Peak CPU 16 GHz Net CPU 118.40 GHz Cores 56 CPU Sockets 8 Capacity Used 14.…" at bounding box center [690, 198] width 1309 height 169
drag, startPoint x: 60, startPoint y: 136, endPoint x: 290, endPoint y: 132, distance: 230.1
click at [290, 132] on div "CPU Peak CPU 16 GHz Net CPU 118.40 GHz Cores 56 CPU Sockets 8" at bounding box center [255, 155] width 428 height 83
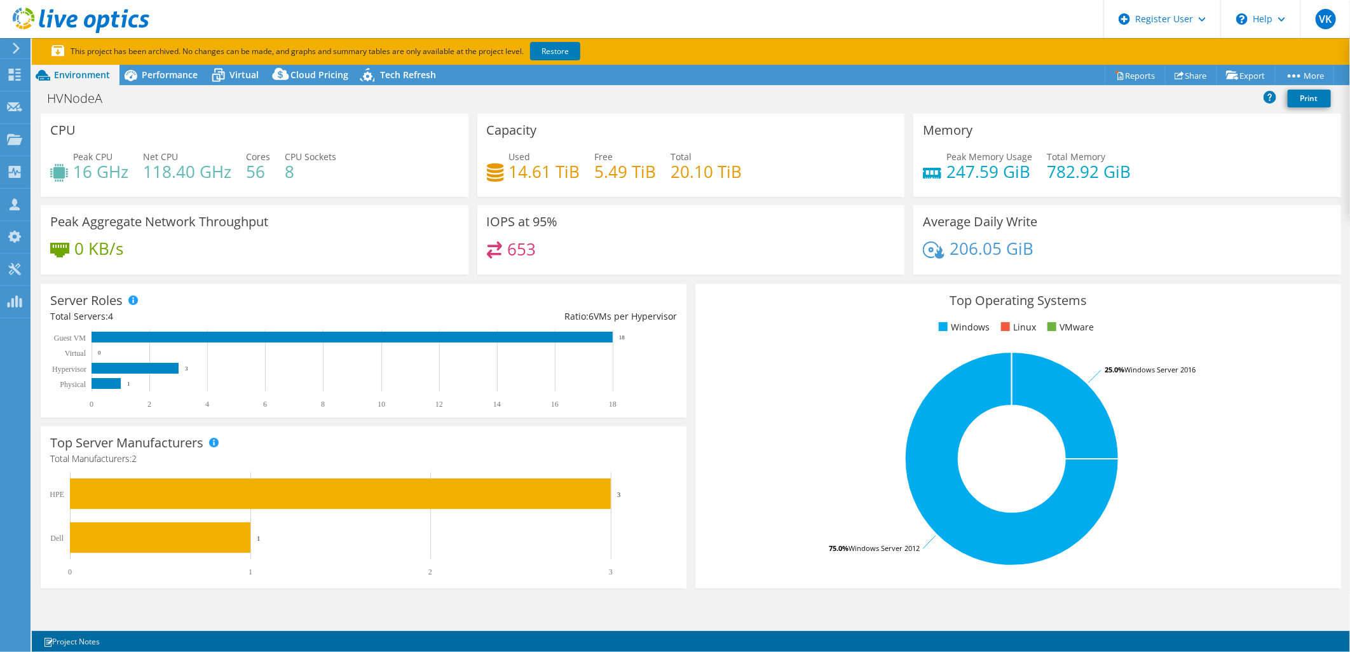
click at [383, 166] on div "Peak CPU 16 GHz Net CPU 118.40 GHz Cores 56 CPU Sockets 8" at bounding box center [254, 170] width 409 height 41
click at [408, 83] on div "Tech Refresh" at bounding box center [402, 75] width 88 height 20
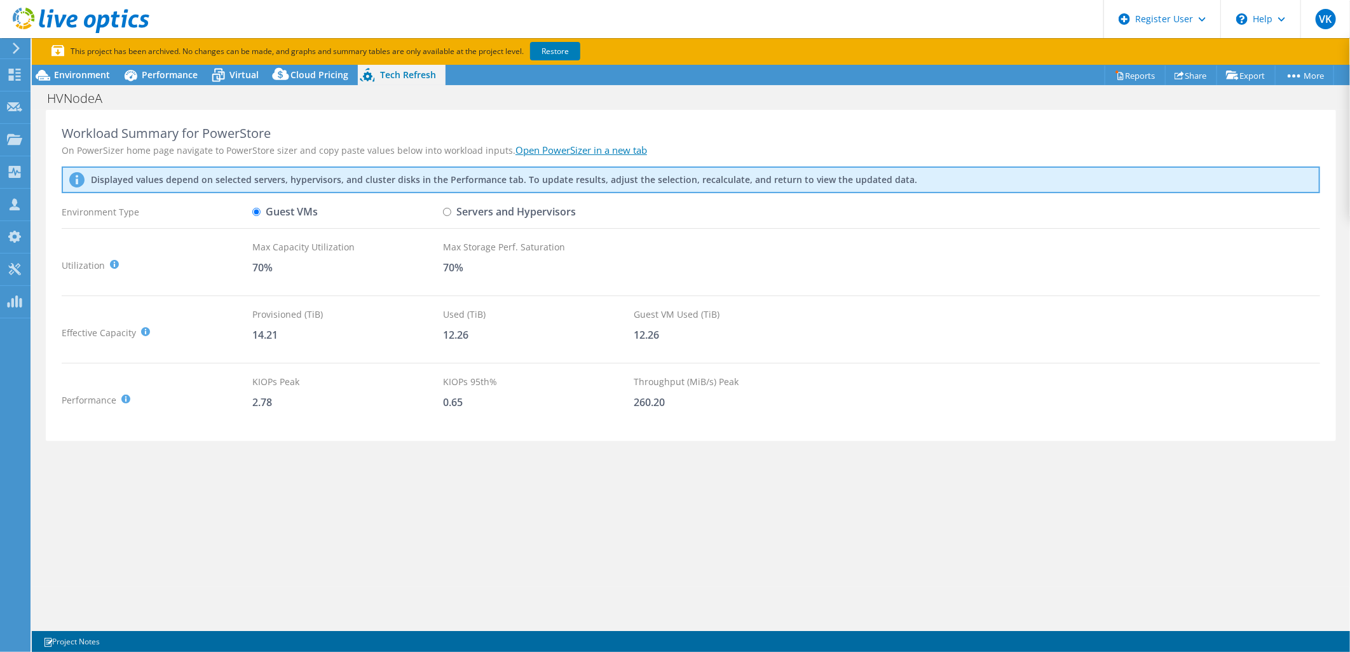
click at [480, 592] on div "Project Actions Project Actions Reports Share Export vSAN ReadyNode Sizer" at bounding box center [691, 372] width 1318 height 614
click at [473, 537] on div "Workload Summary for PowerStore On PowerSizer home page navigate to PowerStore …" at bounding box center [691, 348] width 1318 height 477
click at [104, 69] on span "Environment" at bounding box center [82, 75] width 56 height 12
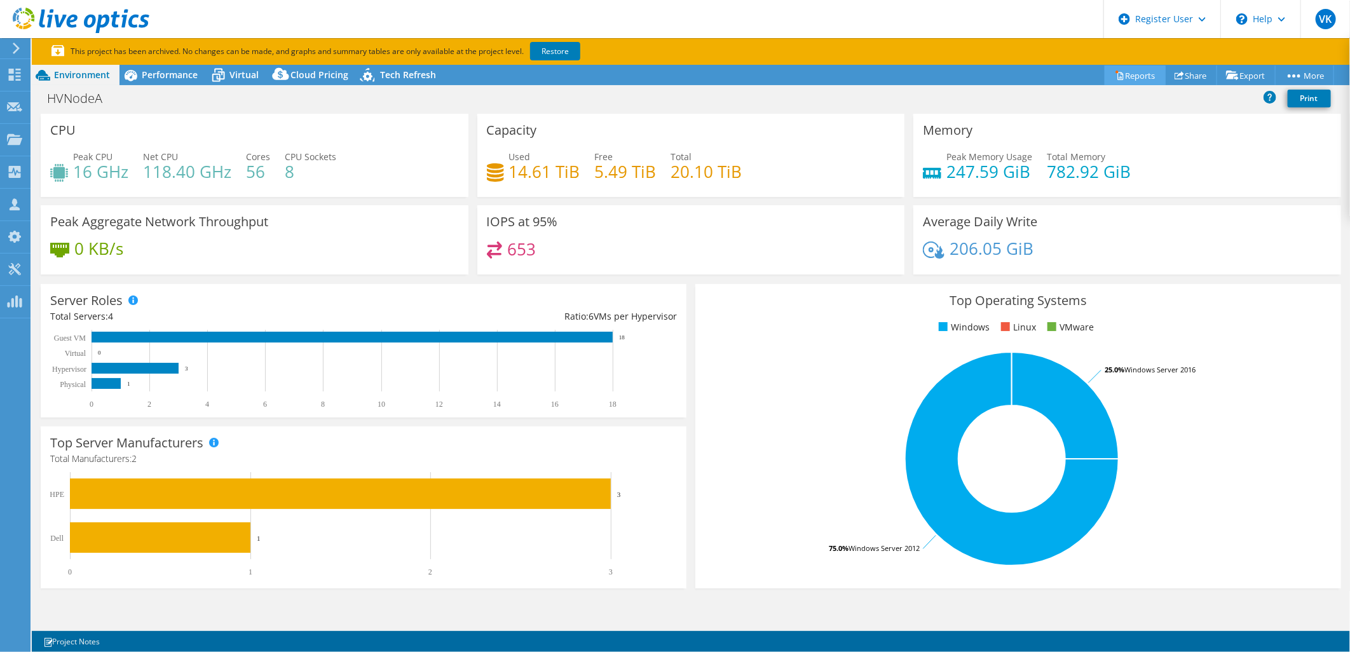
click at [1131, 74] on link "Reports" at bounding box center [1134, 75] width 61 height 20
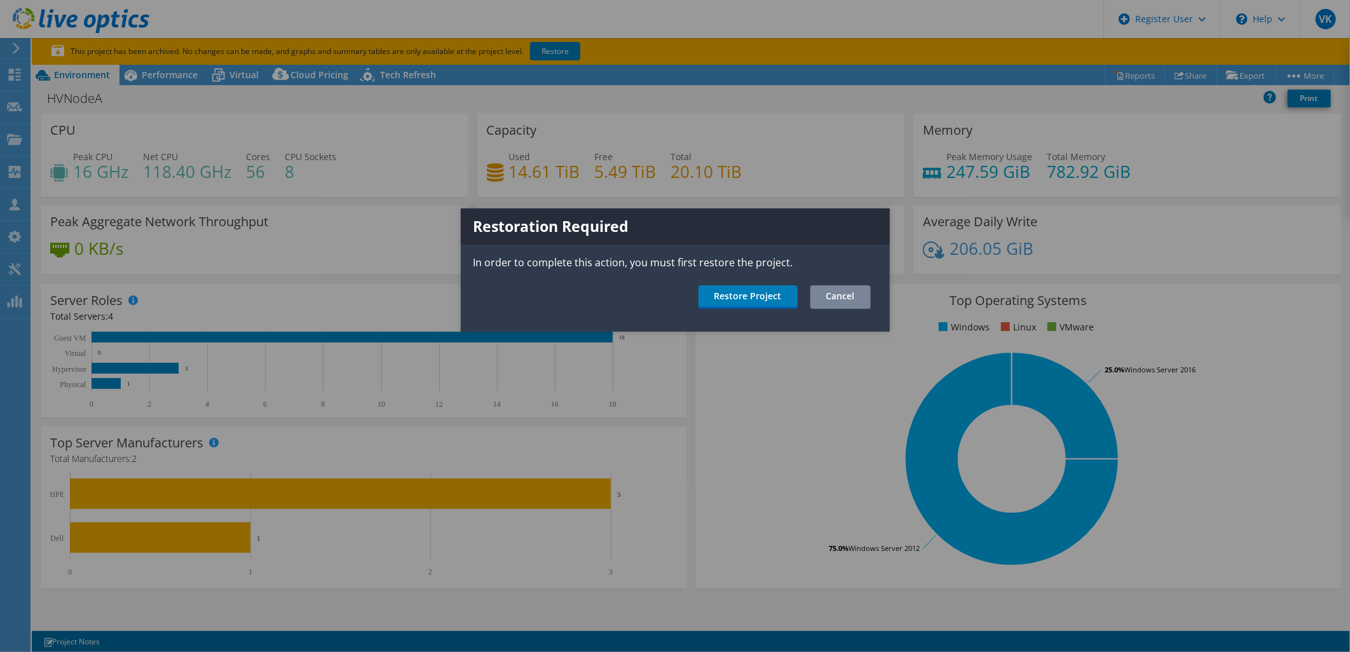
click at [839, 294] on link "Cancel" at bounding box center [840, 297] width 60 height 24
